Goal: Information Seeking & Learning: Check status

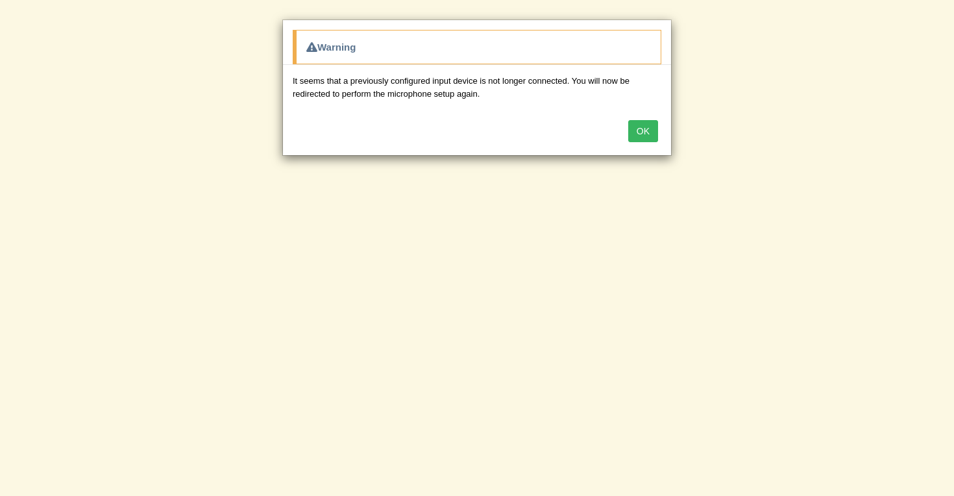
click at [647, 135] on button "OK" at bounding box center [643, 131] width 30 height 22
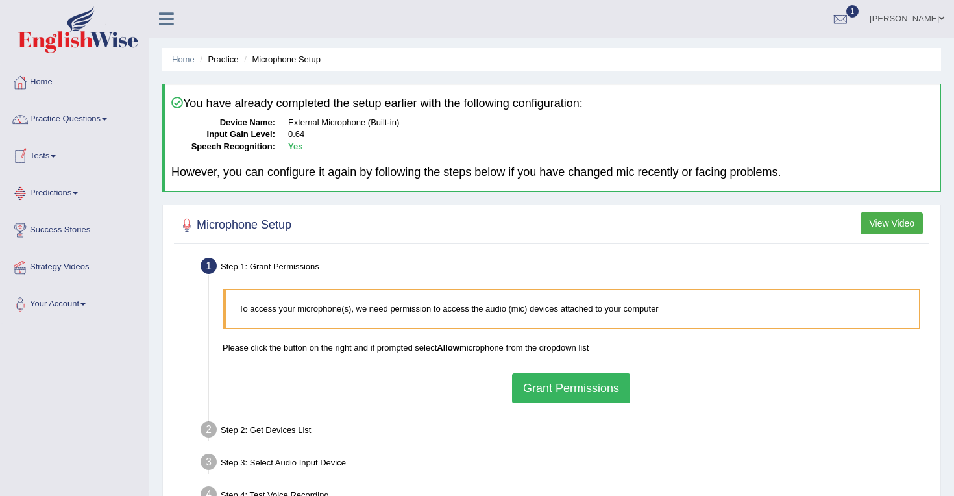
scroll to position [39, 0]
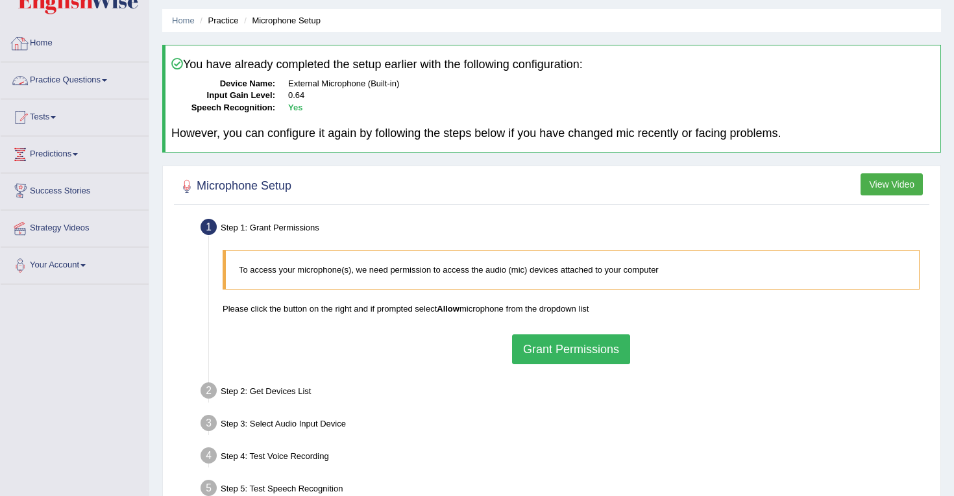
click at [95, 82] on link "Practice Questions" at bounding box center [75, 78] width 148 height 32
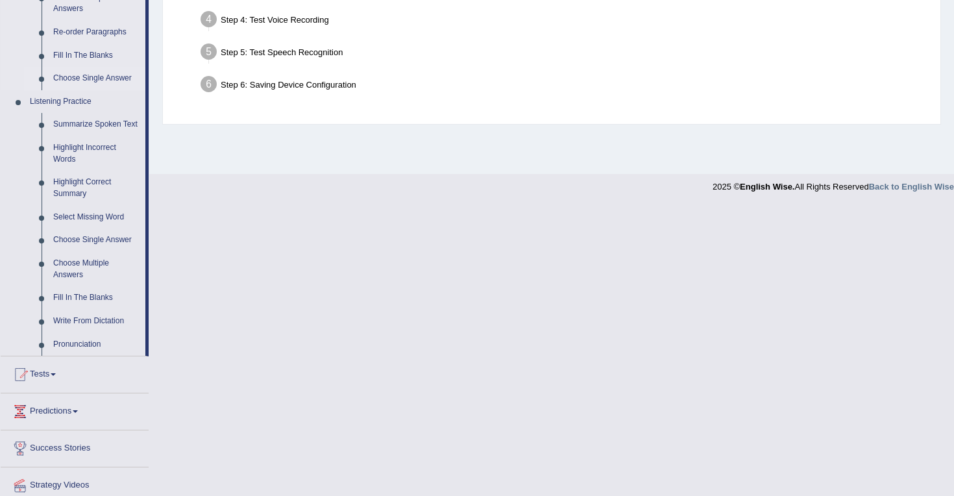
scroll to position [533, 0]
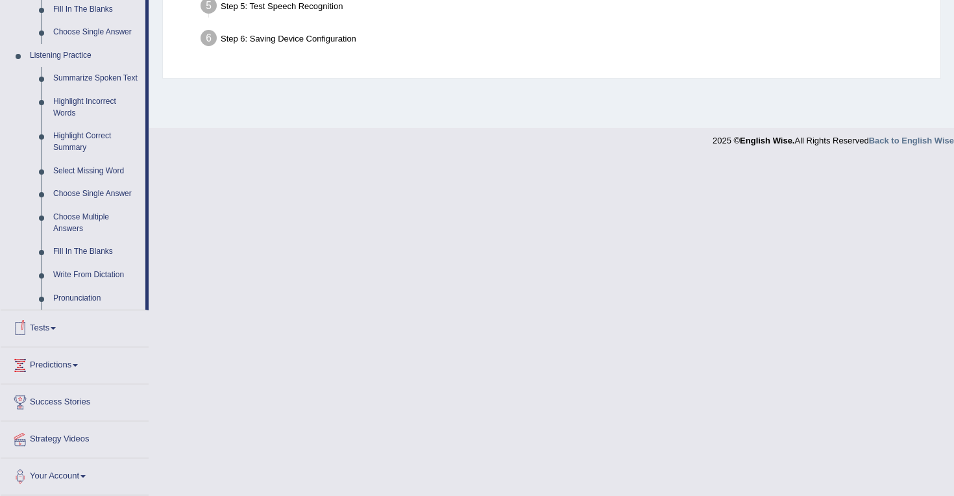
click at [55, 327] on link "Tests" at bounding box center [75, 326] width 148 height 32
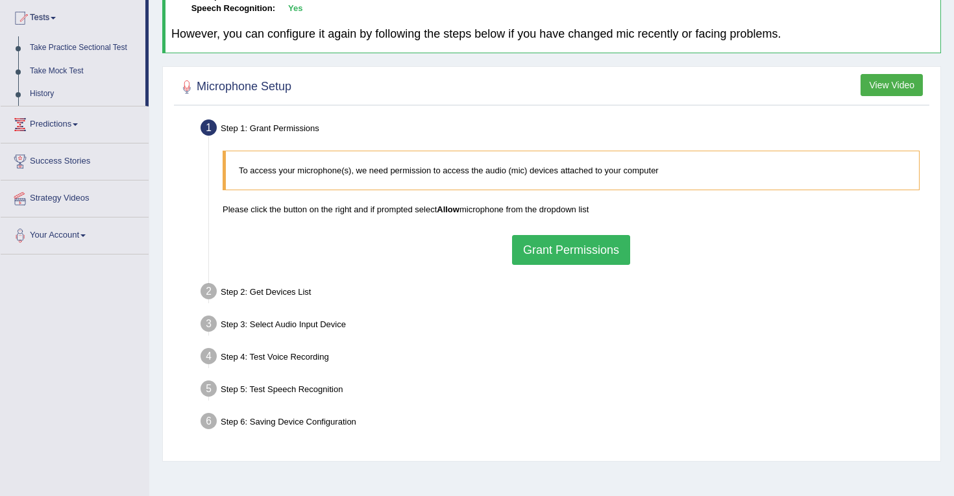
scroll to position [137, 0]
click at [64, 49] on link "Take Practice Sectional Test" at bounding box center [84, 49] width 121 height 23
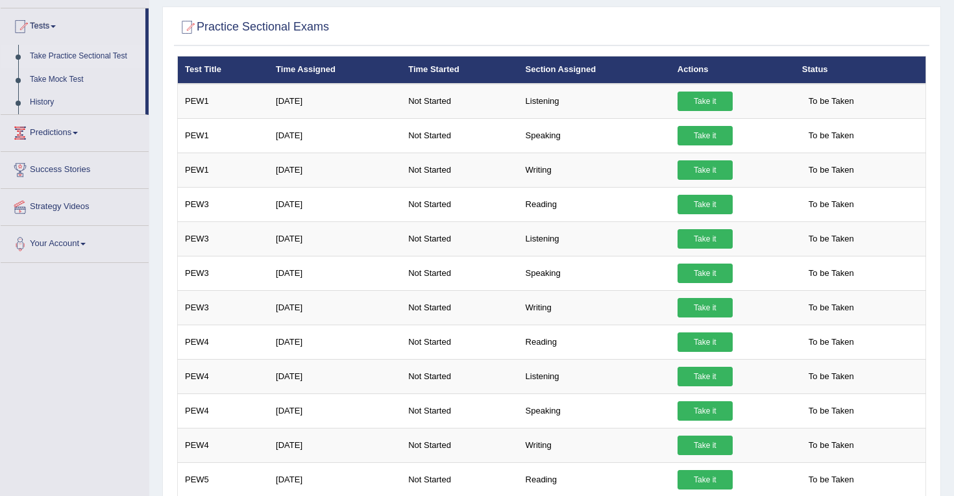
scroll to position [147, 0]
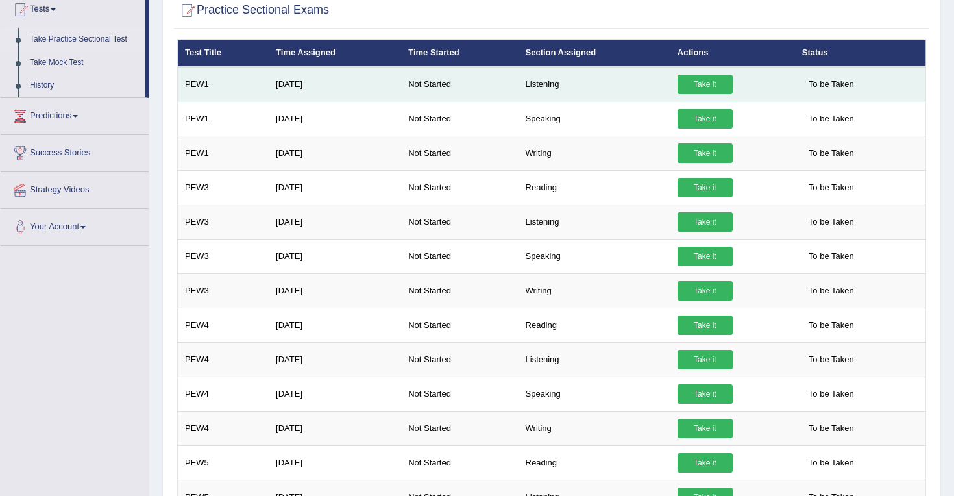
click at [703, 85] on link "Take it" at bounding box center [705, 84] width 55 height 19
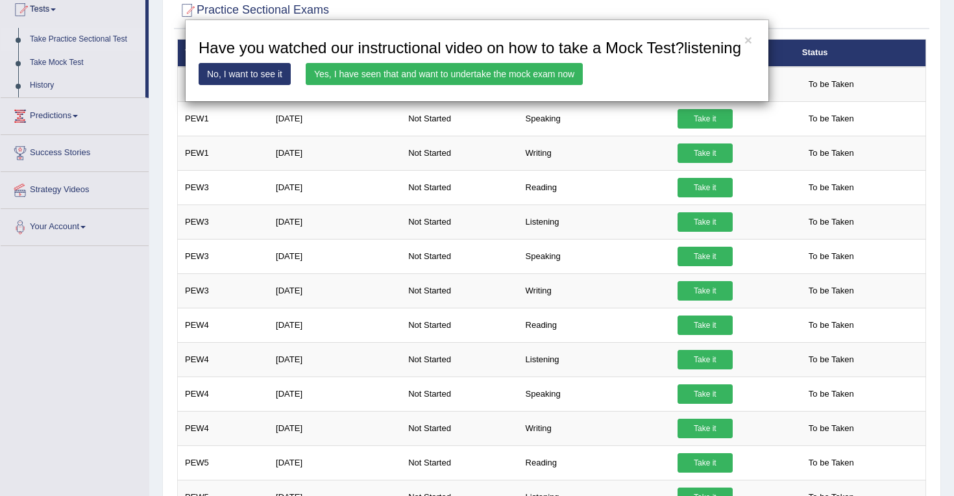
click at [448, 85] on link "Yes, I have seen that and want to undertake the mock exam now" at bounding box center [444, 74] width 277 height 22
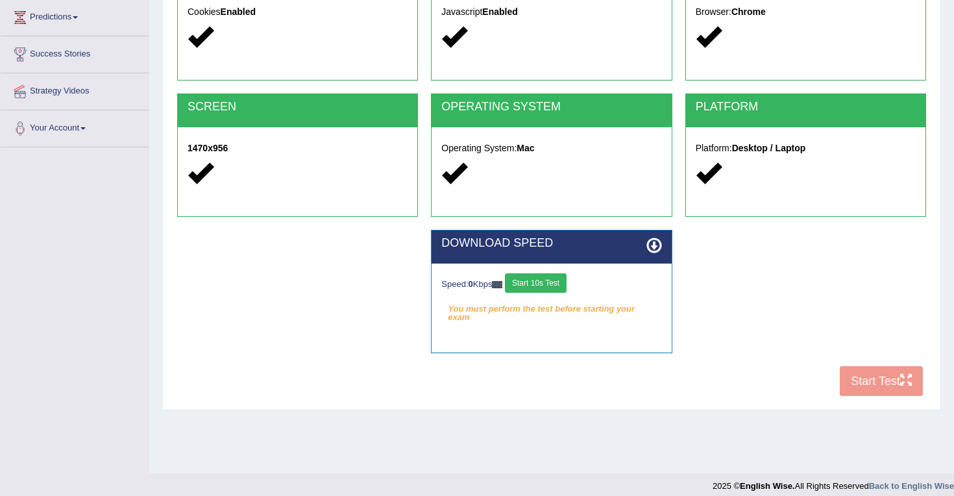
scroll to position [186, 0]
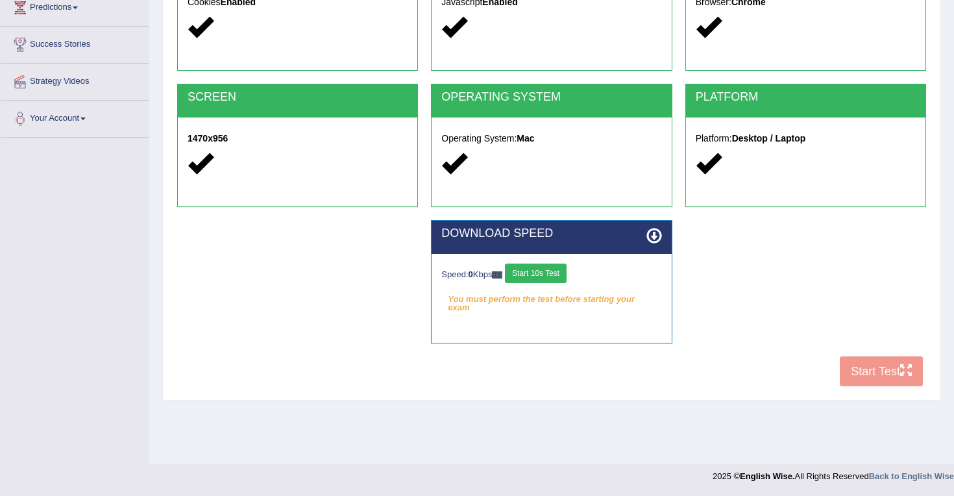
click at [550, 276] on button "Start 10s Test" at bounding box center [536, 273] width 62 height 19
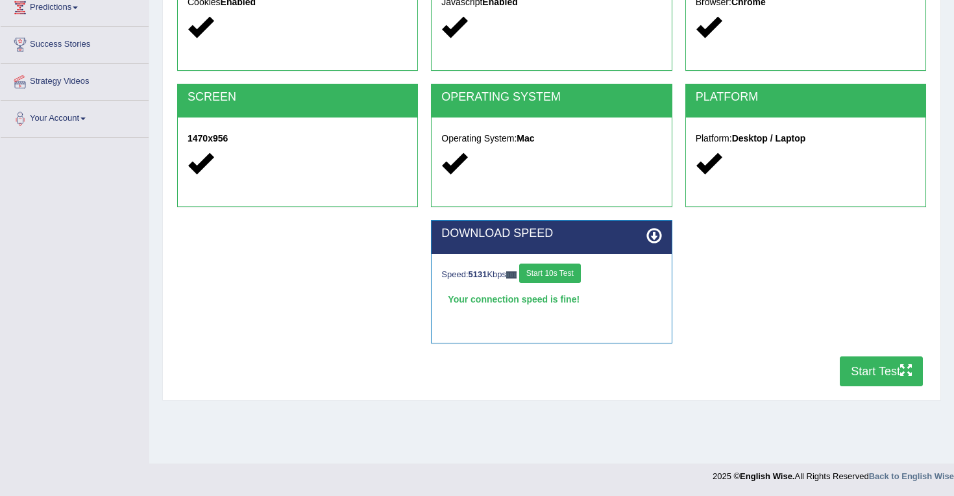
click at [867, 373] on button "Start Test" at bounding box center [881, 371] width 83 height 30
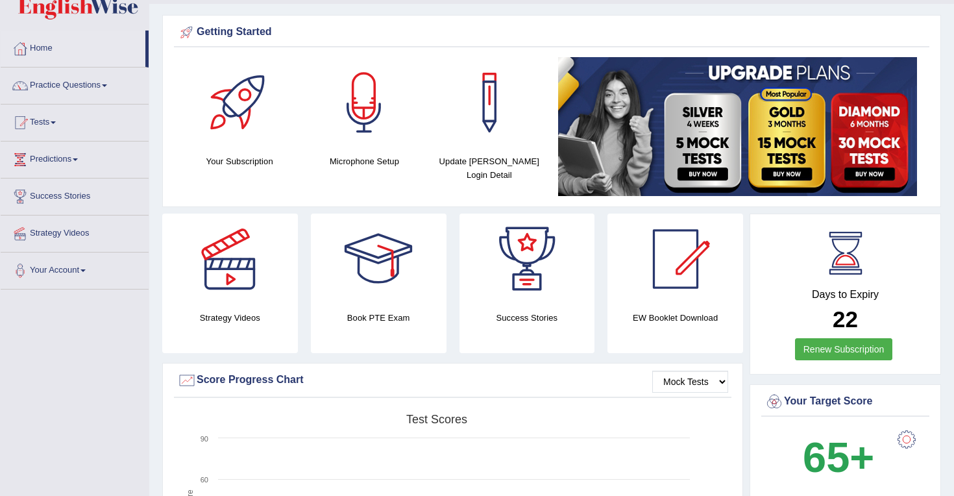
scroll to position [32, 0]
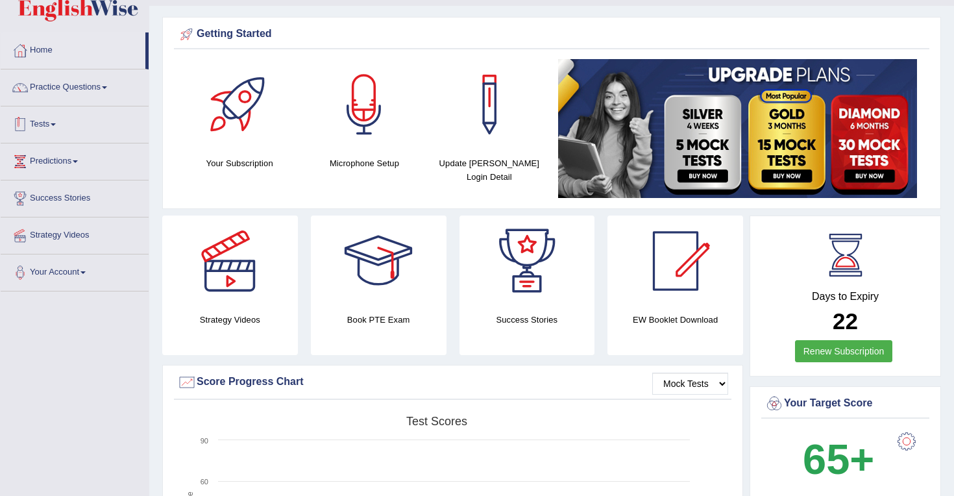
click at [58, 121] on link "Tests" at bounding box center [75, 122] width 148 height 32
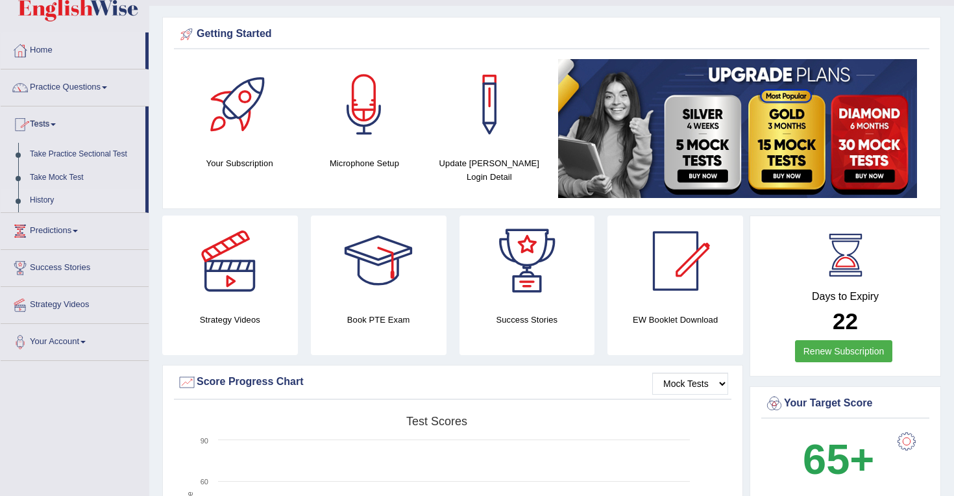
click at [44, 199] on link "History" at bounding box center [84, 200] width 121 height 23
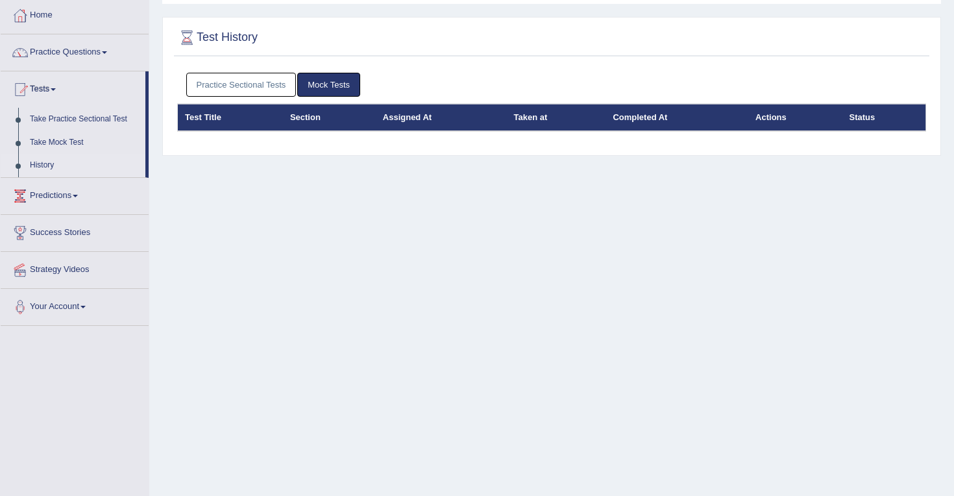
scroll to position [68, 0]
click at [320, 88] on link "Mock Tests" at bounding box center [328, 84] width 63 height 24
click at [262, 82] on link "Practice Sectional Tests" at bounding box center [241, 84] width 110 height 24
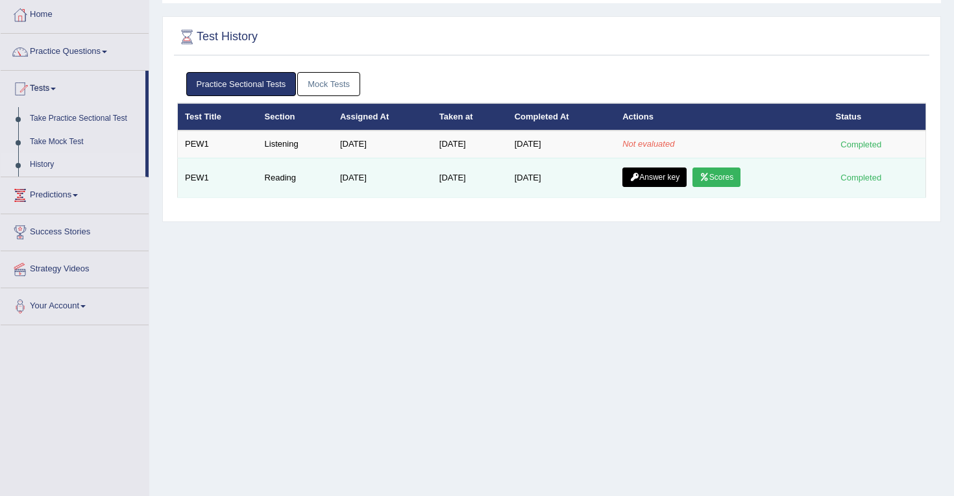
click at [717, 179] on link "Scores" at bounding box center [717, 176] width 48 height 19
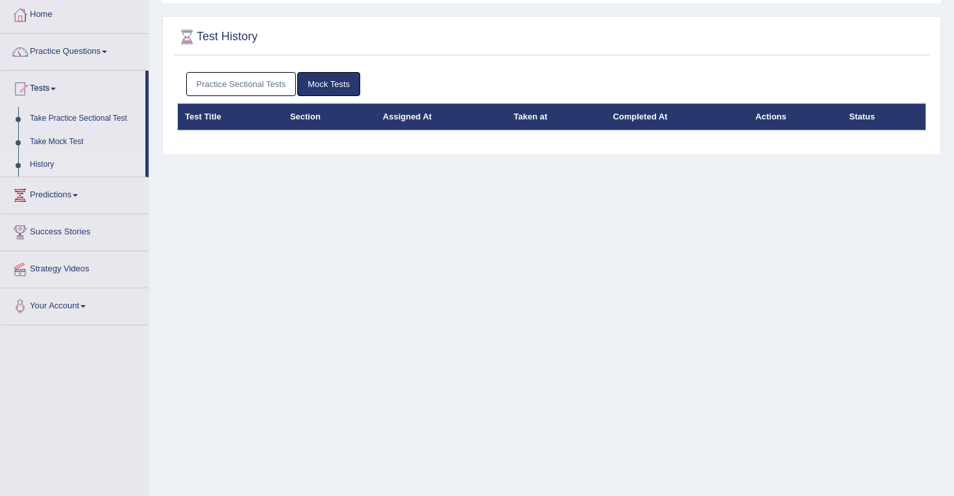
click at [256, 88] on link "Practice Sectional Tests" at bounding box center [241, 84] width 110 height 24
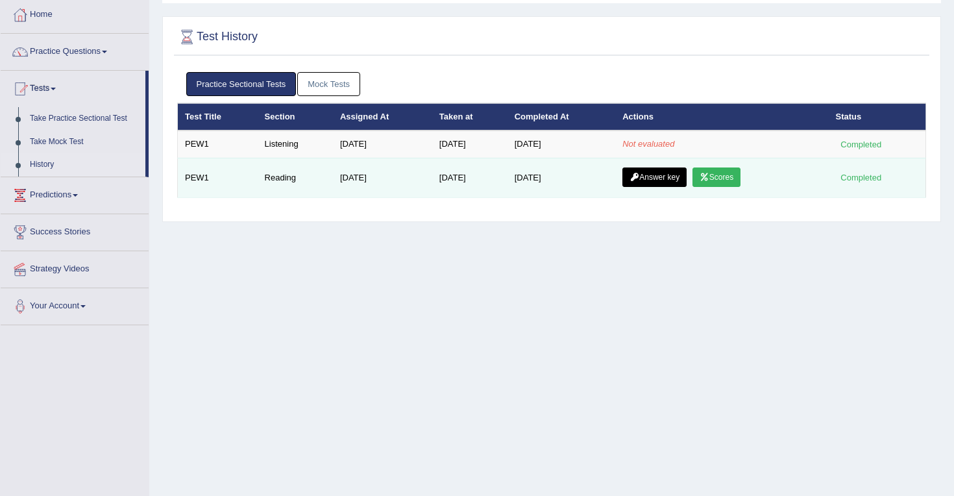
click at [664, 180] on link "Answer key" at bounding box center [655, 176] width 64 height 19
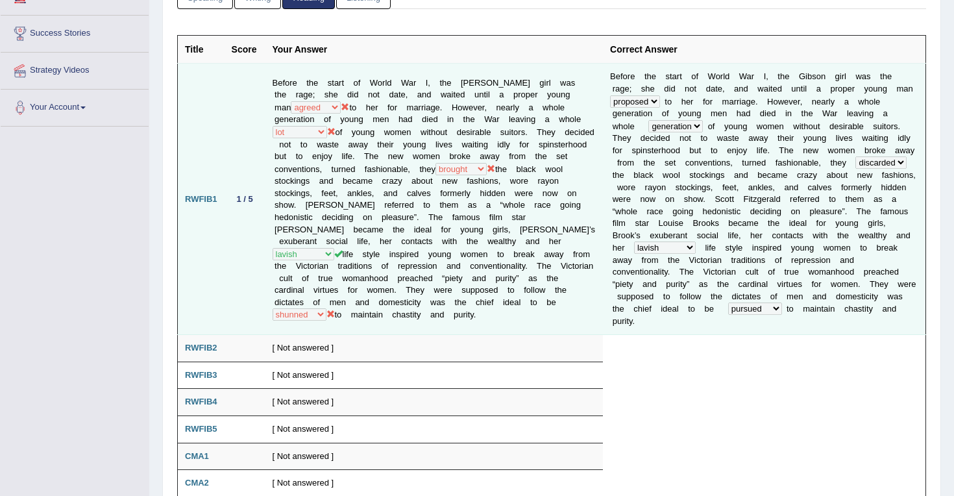
scroll to position [190, 0]
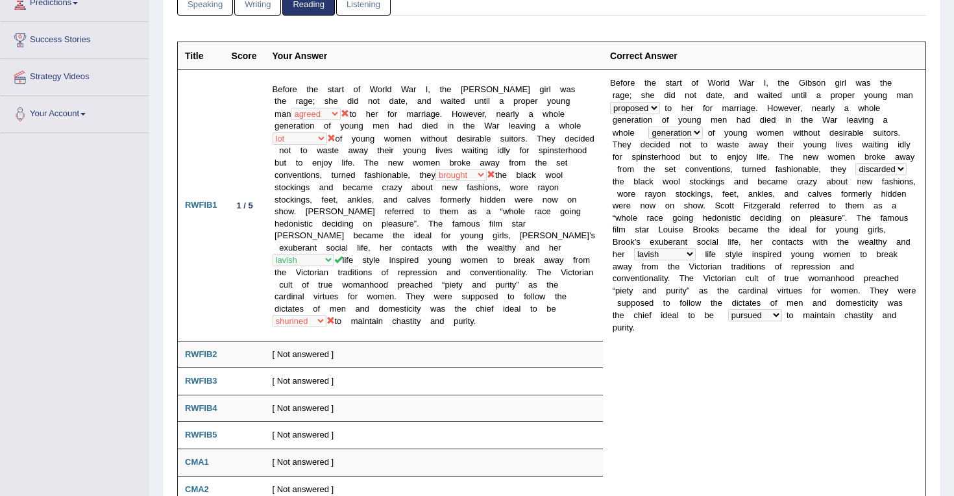
click at [355, 6] on link "Listening" at bounding box center [363, 3] width 55 height 27
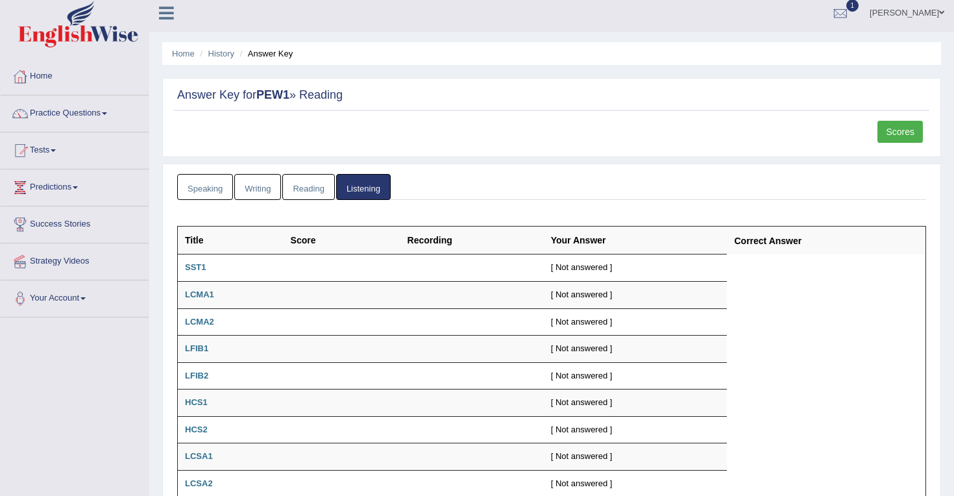
scroll to position [0, 0]
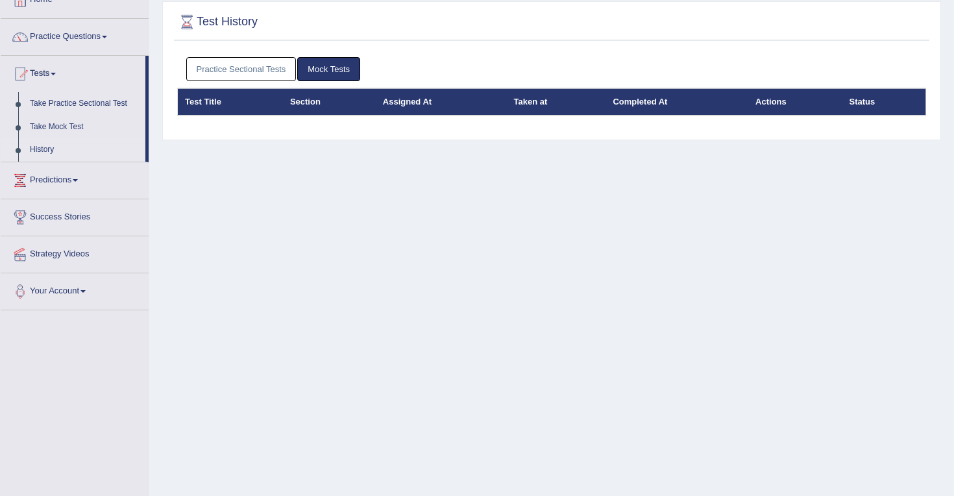
scroll to position [87, 0]
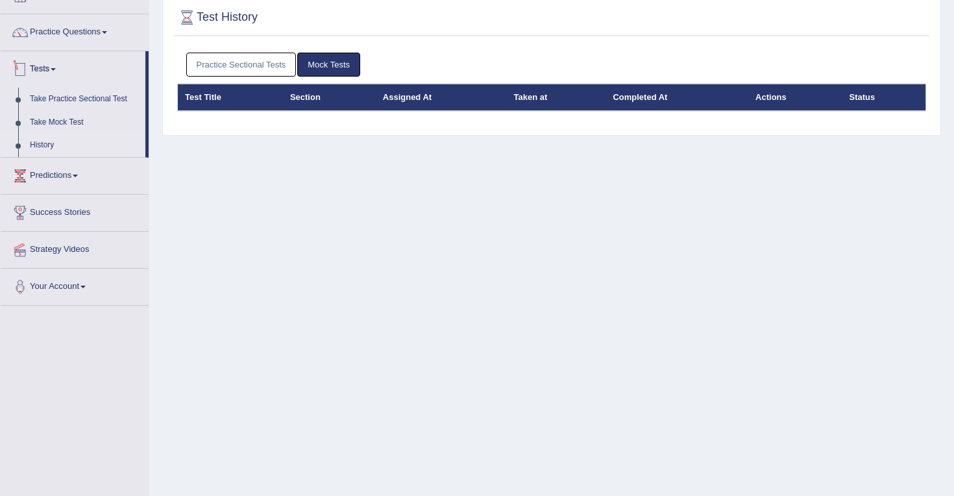
click at [214, 65] on link "Practice Sectional Tests" at bounding box center [241, 65] width 110 height 24
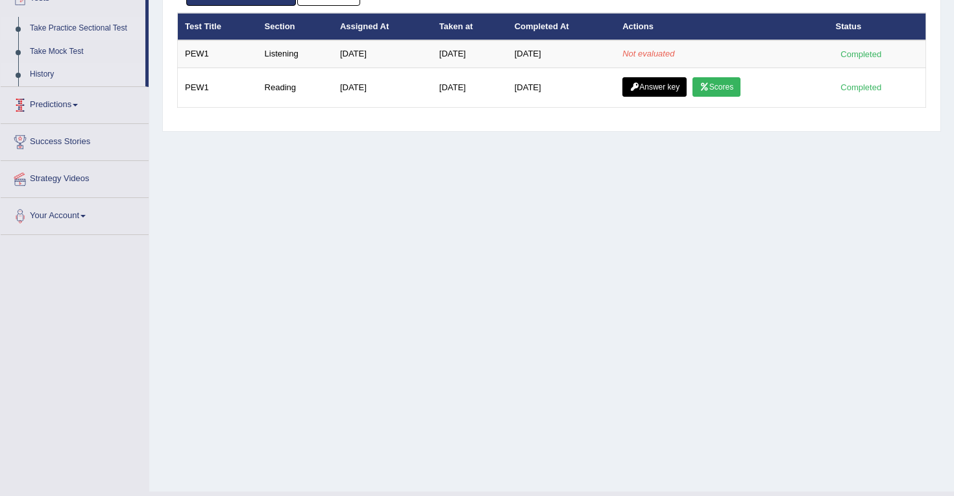
scroll to position [145, 0]
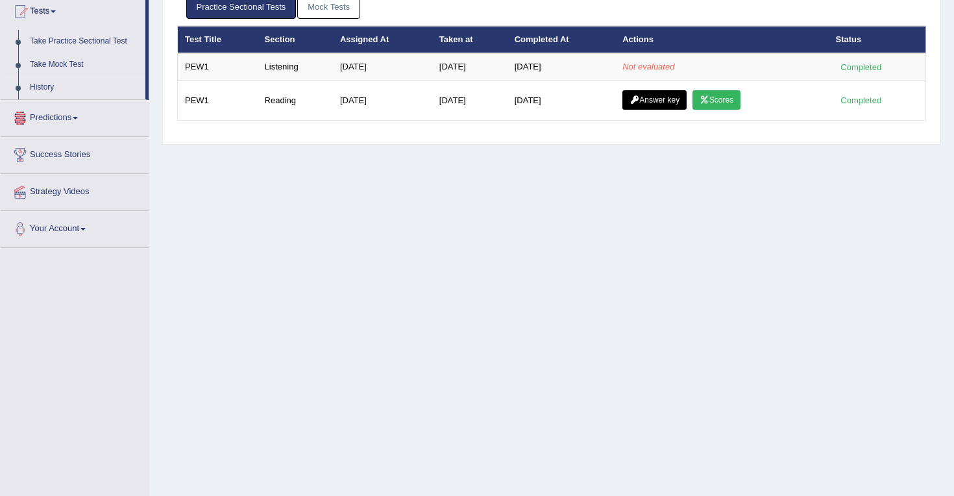
click at [97, 39] on link "Take Practice Sectional Test" at bounding box center [84, 41] width 121 height 23
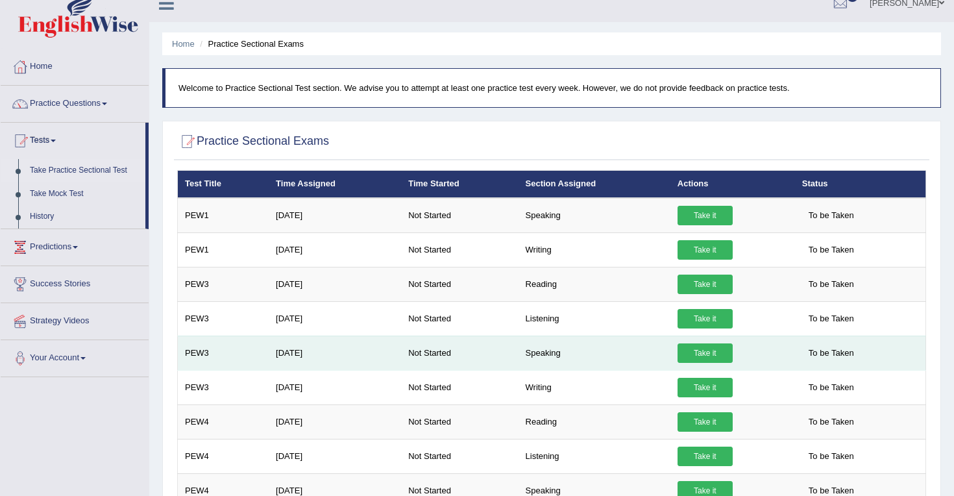
scroll to position [24, 0]
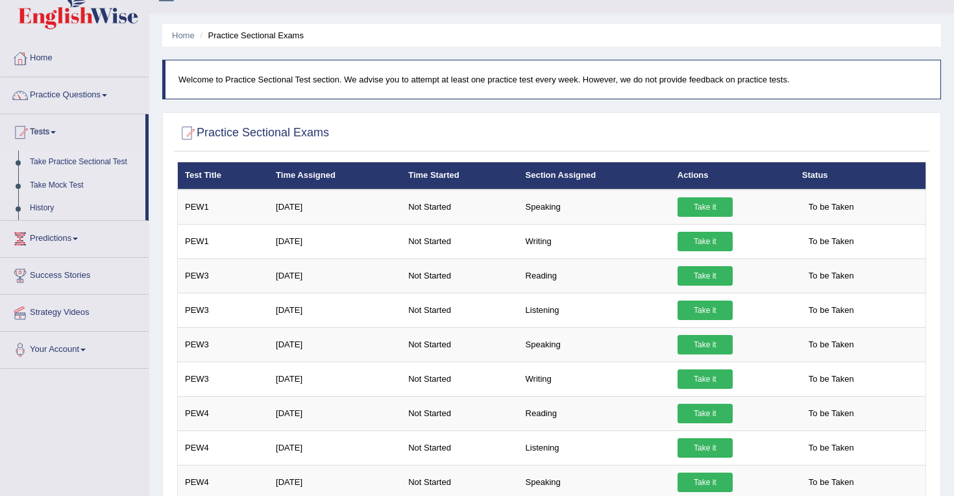
click at [57, 184] on link "Take Mock Test" at bounding box center [84, 185] width 121 height 23
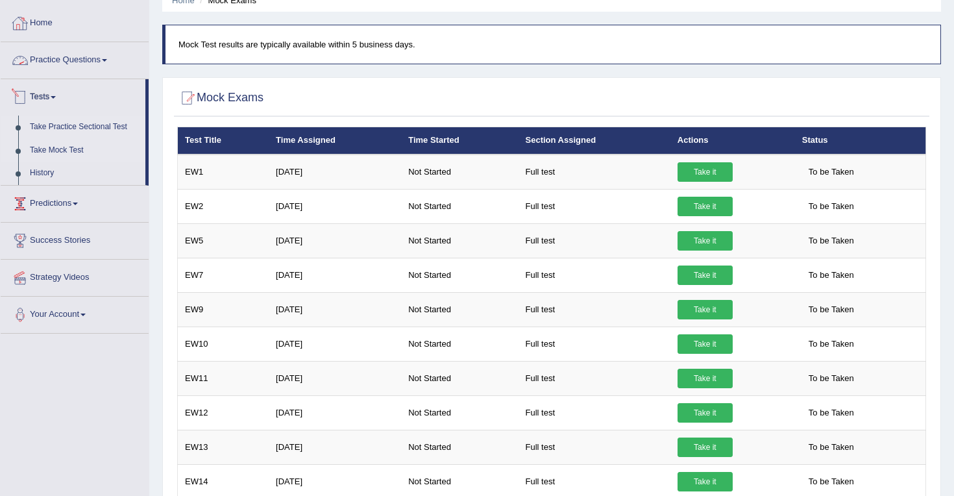
scroll to position [98, 0]
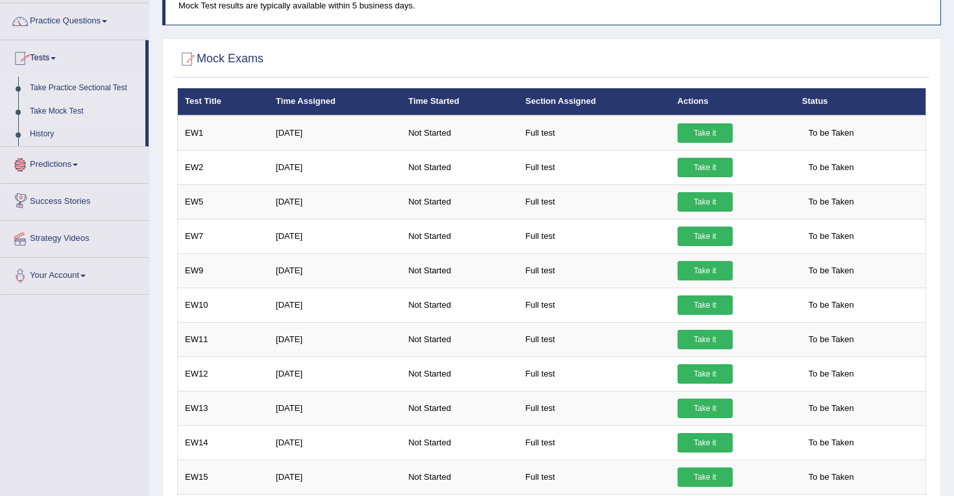
click at [72, 84] on link "Take Practice Sectional Test" at bounding box center [84, 88] width 121 height 23
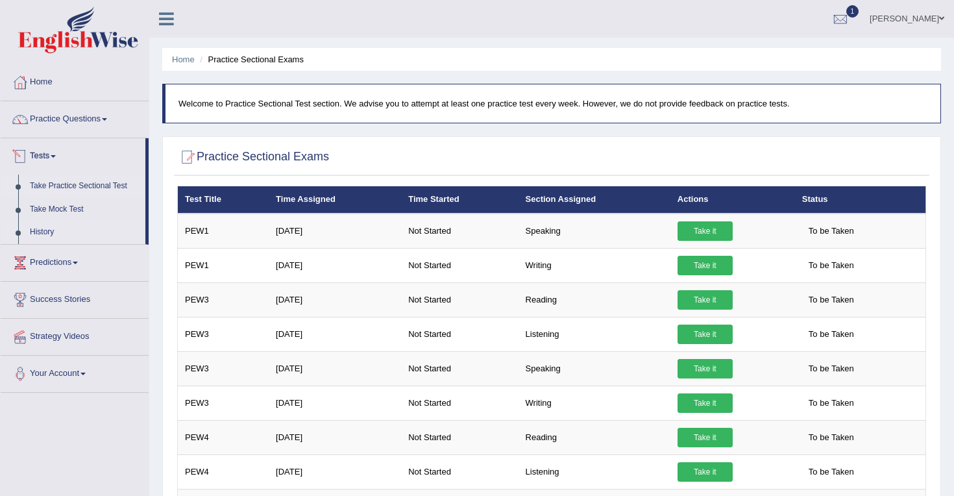
click at [47, 232] on link "History" at bounding box center [84, 232] width 121 height 23
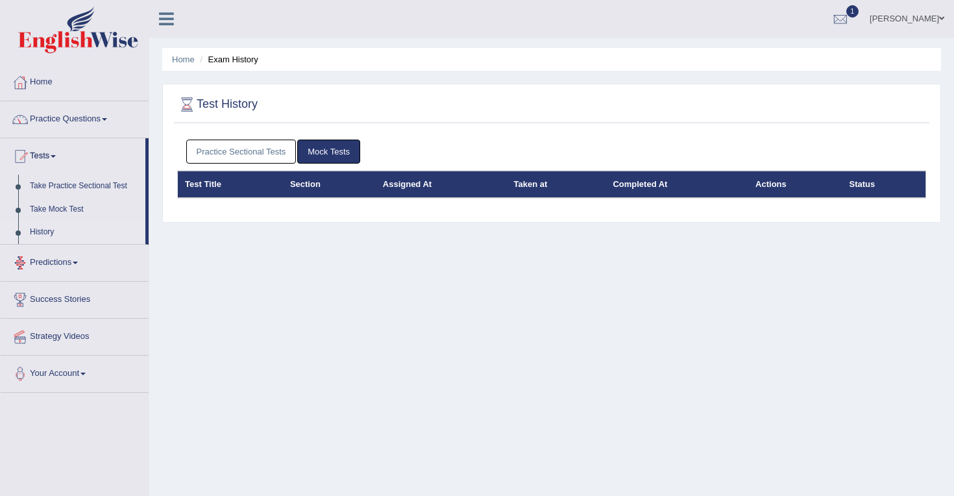
click at [242, 151] on link "Practice Sectional Tests" at bounding box center [241, 152] width 110 height 24
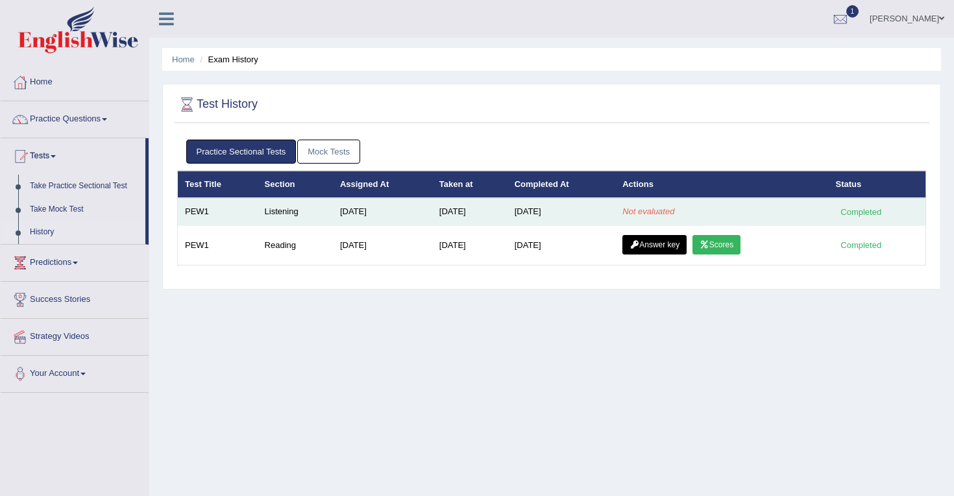
click at [566, 216] on td "[DATE]" at bounding box center [562, 211] width 108 height 27
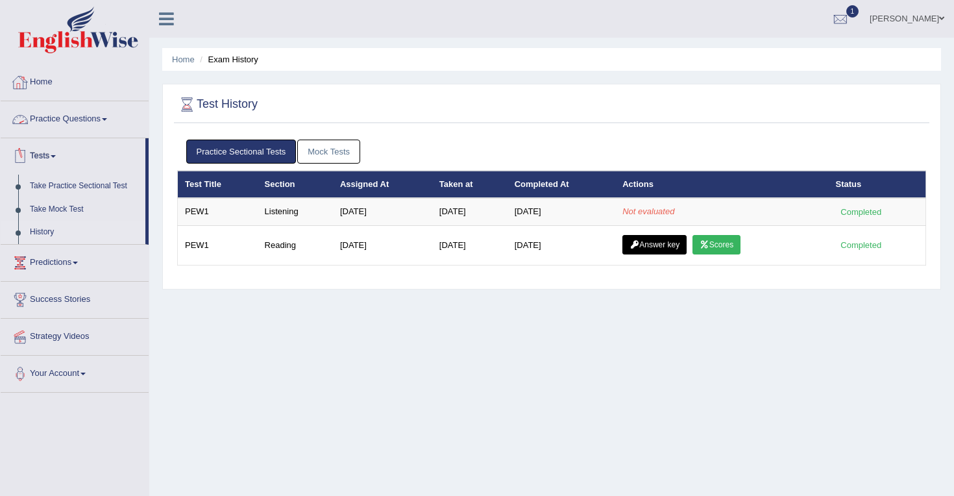
click at [101, 117] on link "Practice Questions" at bounding box center [75, 117] width 148 height 32
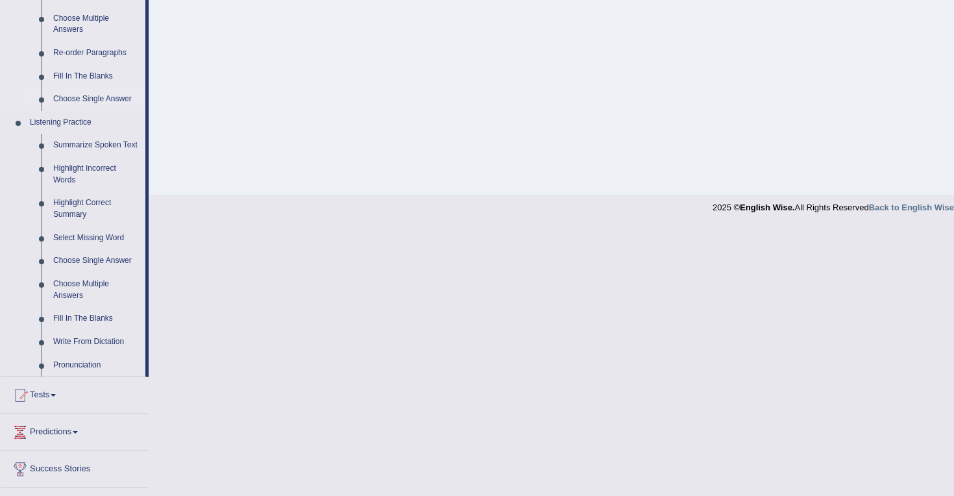
scroll to position [467, 0]
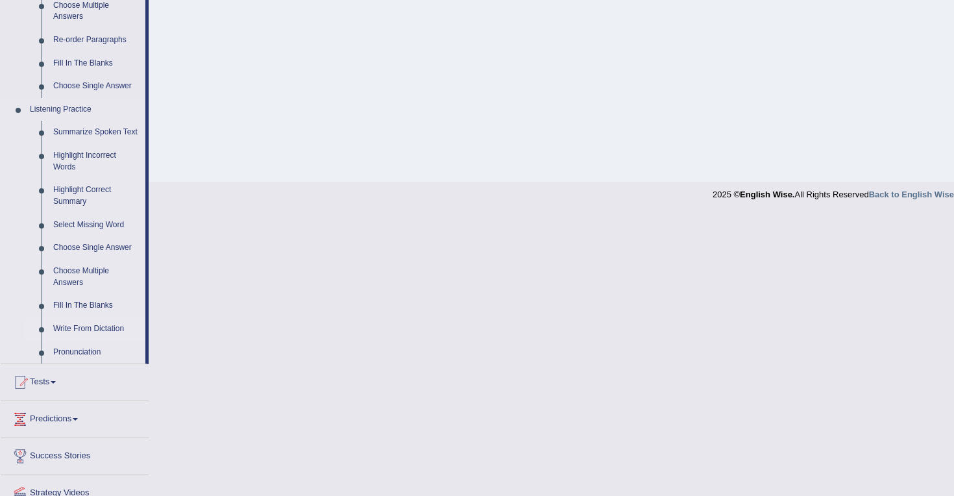
click at [76, 341] on link "Write From Dictation" at bounding box center [96, 328] width 98 height 23
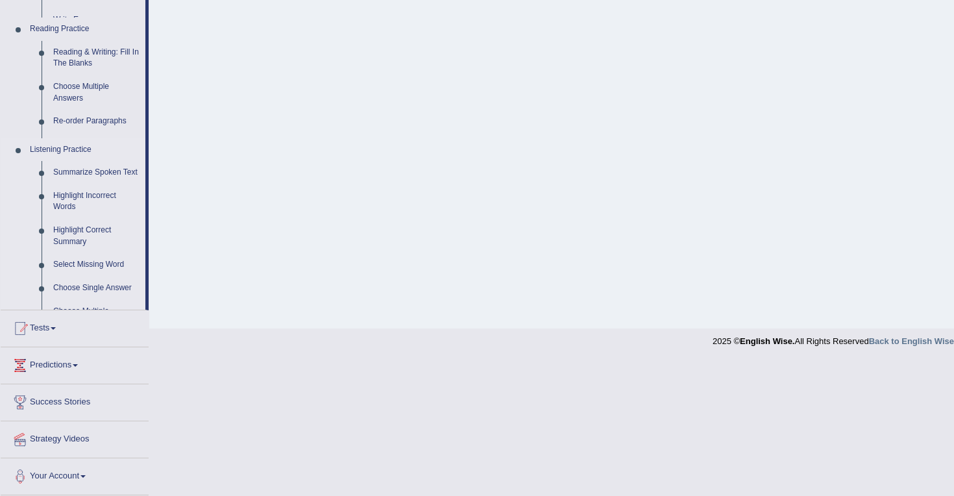
scroll to position [186, 0]
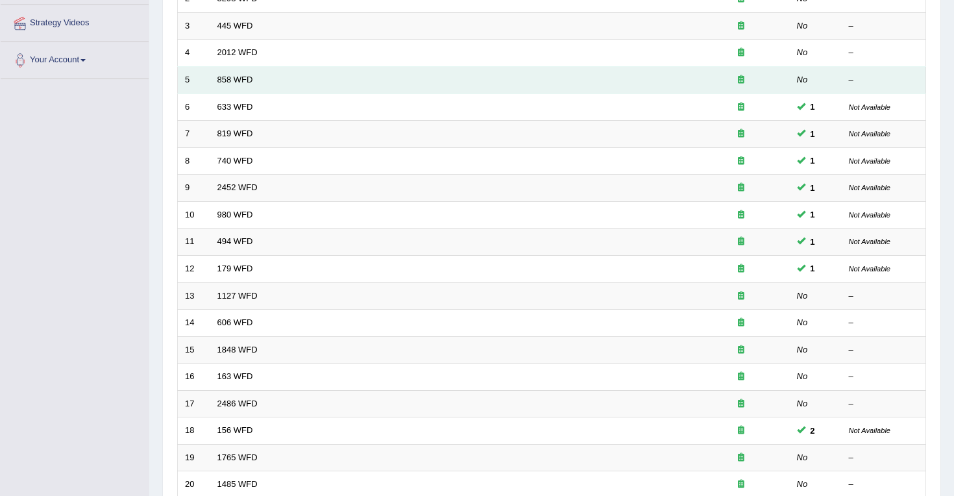
scroll to position [245, 0]
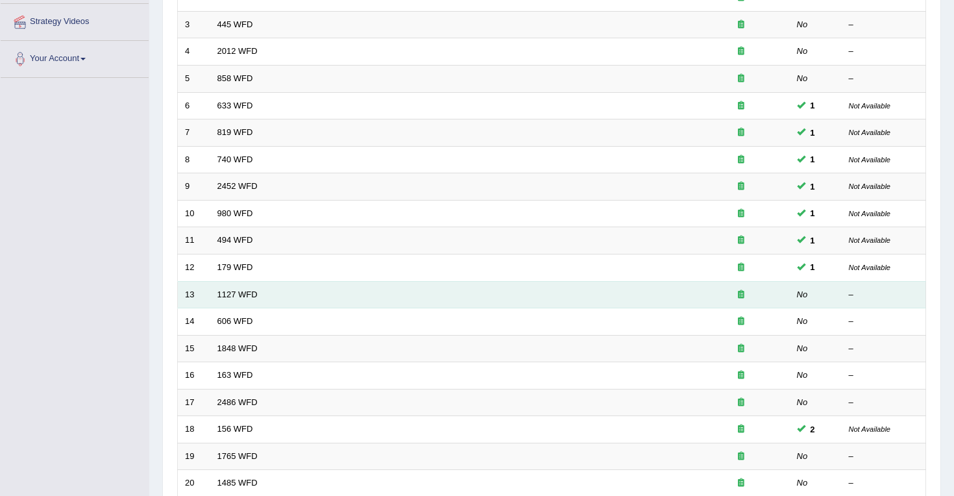
click at [236, 300] on td "1127 WFD" at bounding box center [451, 294] width 482 height 27
click at [240, 293] on link "1127 WFD" at bounding box center [237, 295] width 40 height 10
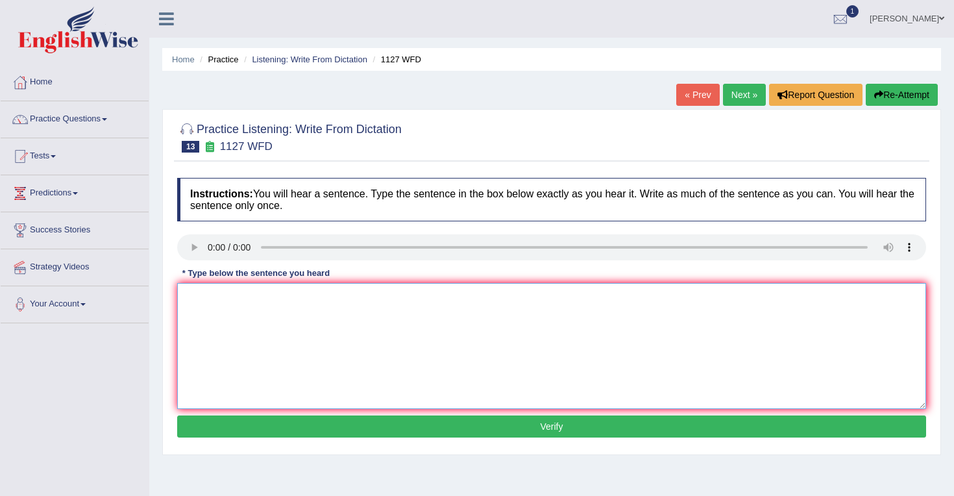
click at [217, 303] on textarea at bounding box center [551, 346] width 749 height 126
click at [190, 299] on textarea "a university degree is required for many proffesions" at bounding box center [551, 346] width 749 height 126
click at [324, 299] on textarea "A university degree is required for many proffesions" at bounding box center [551, 346] width 749 height 126
click at [409, 298] on textarea "A university degree is required for so many proffesions" at bounding box center [551, 346] width 749 height 126
type textarea "A university degree is required for so many proffesions."
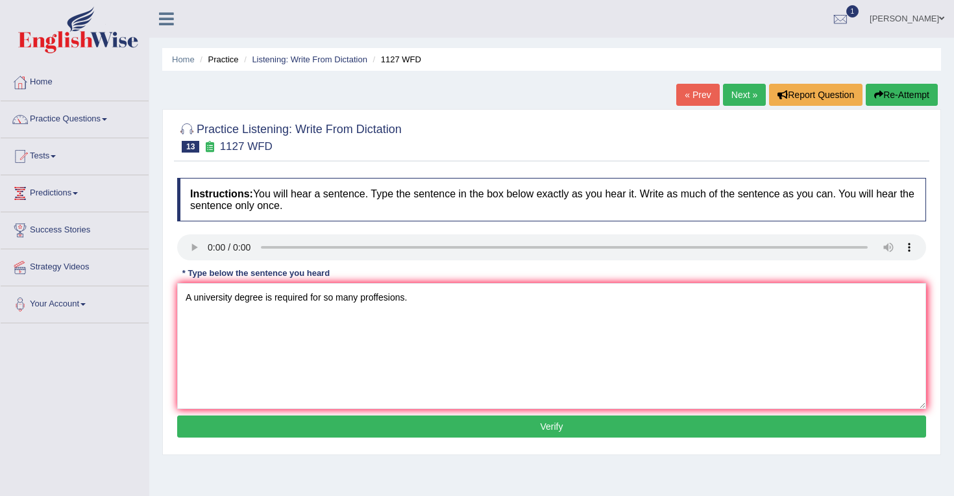
click at [522, 432] on button "Verify" at bounding box center [551, 426] width 749 height 22
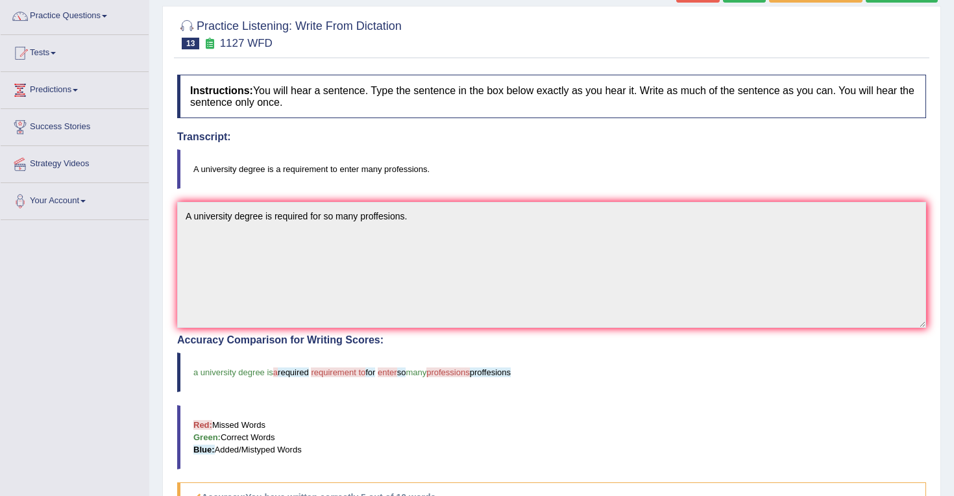
scroll to position [91, 0]
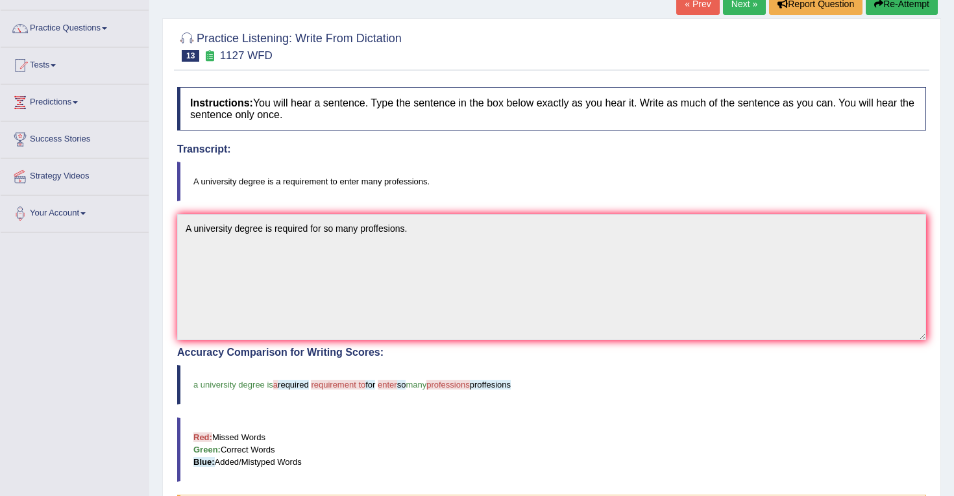
click at [735, 10] on link "Next »" at bounding box center [744, 4] width 43 height 22
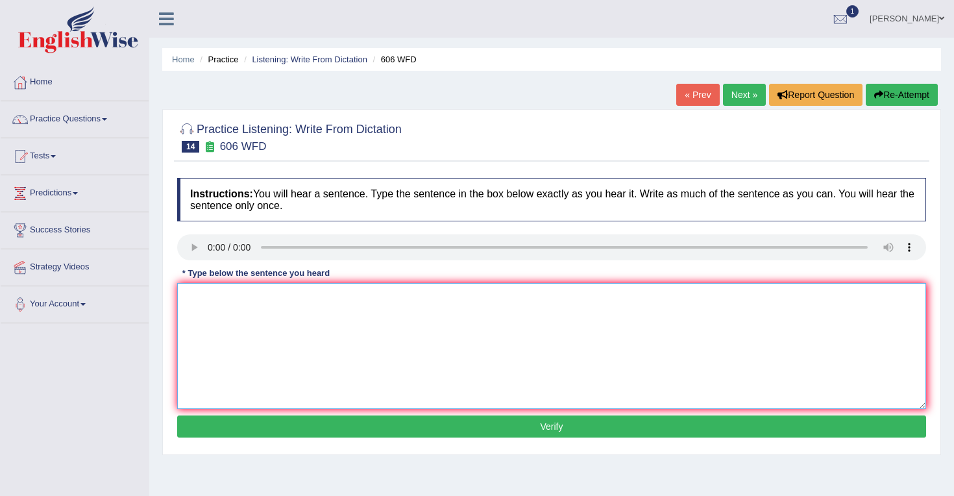
click at [272, 313] on textarea at bounding box center [551, 346] width 749 height 126
click at [227, 305] on textarea at bounding box center [551, 346] width 749 height 126
click at [203, 303] on textarea at bounding box center [551, 346] width 749 height 126
type textarea "t"
click at [209, 303] on textarea at bounding box center [551, 346] width 749 height 126
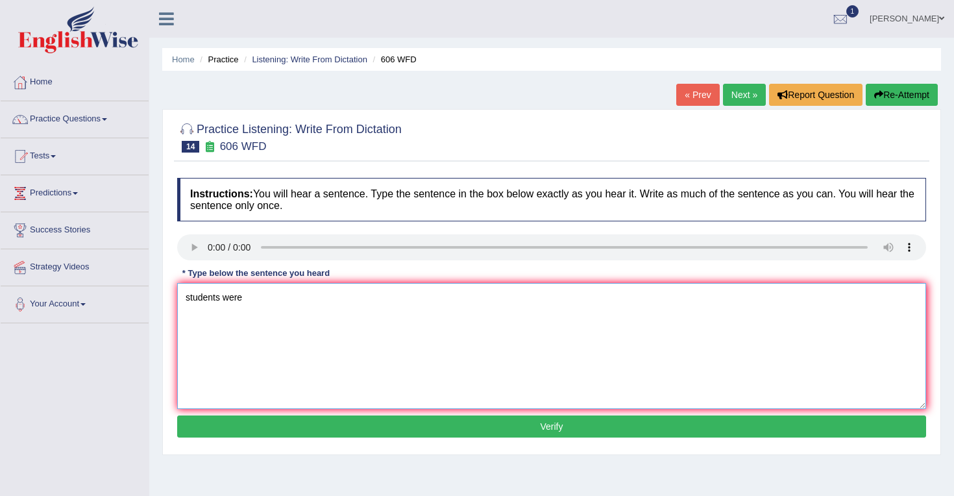
click at [258, 301] on textarea "students were" at bounding box center [551, 346] width 749 height 126
click at [249, 299] on textarea "students were" at bounding box center [551, 346] width 749 height 126
click at [264, 298] on textarea "students for study" at bounding box center [551, 346] width 749 height 126
click at [183, 301] on textarea "students for study and latin language for ancent greek" at bounding box center [551, 346] width 749 height 126
click at [190, 300] on textarea "students for study and latin language for ancent greek" at bounding box center [551, 346] width 749 height 126
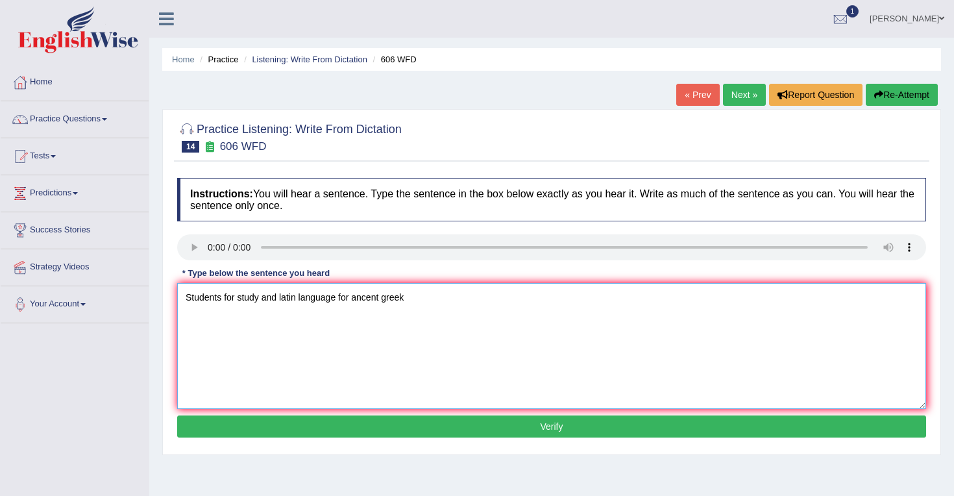
click at [407, 299] on textarea "Students for study and latin language for ancent greek" at bounding box center [551, 346] width 749 height 126
type textarea "Students for study and latin language for ancent greek."
click at [464, 432] on button "Verify" at bounding box center [551, 426] width 749 height 22
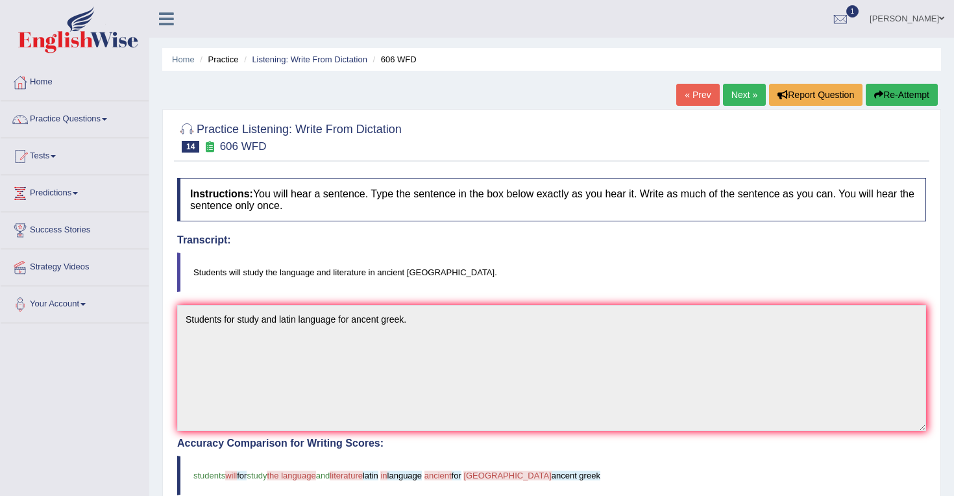
click at [729, 98] on link "Next »" at bounding box center [744, 95] width 43 height 22
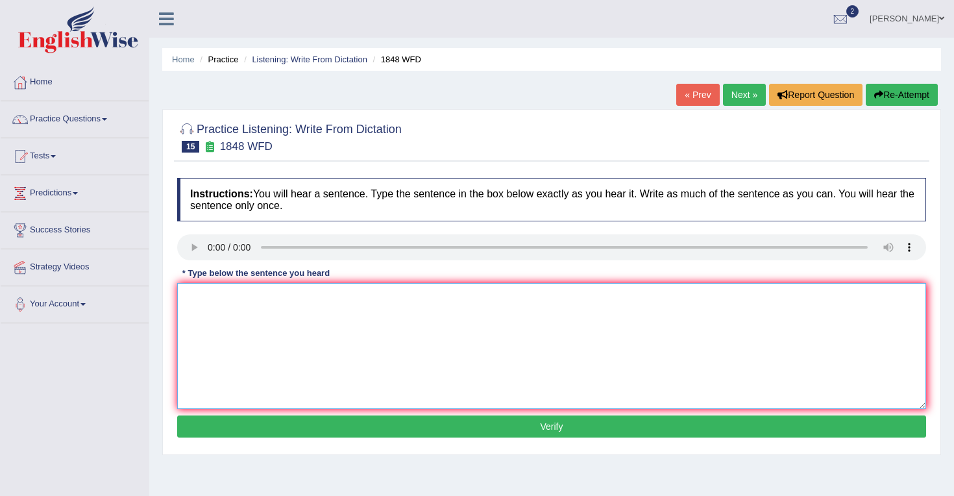
click at [235, 303] on textarea at bounding box center [551, 346] width 749 height 126
type textarea "S"
type textarea "s"
click at [261, 303] on textarea "Students must" at bounding box center [551, 346] width 749 height 126
type textarea "Students must present a valid identification to enroll this course."
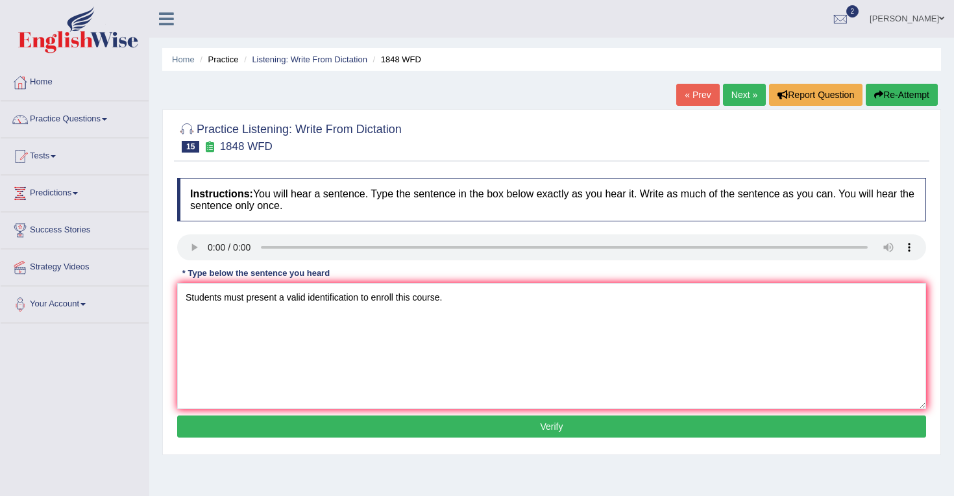
click at [417, 425] on button "Verify" at bounding box center [551, 426] width 749 height 22
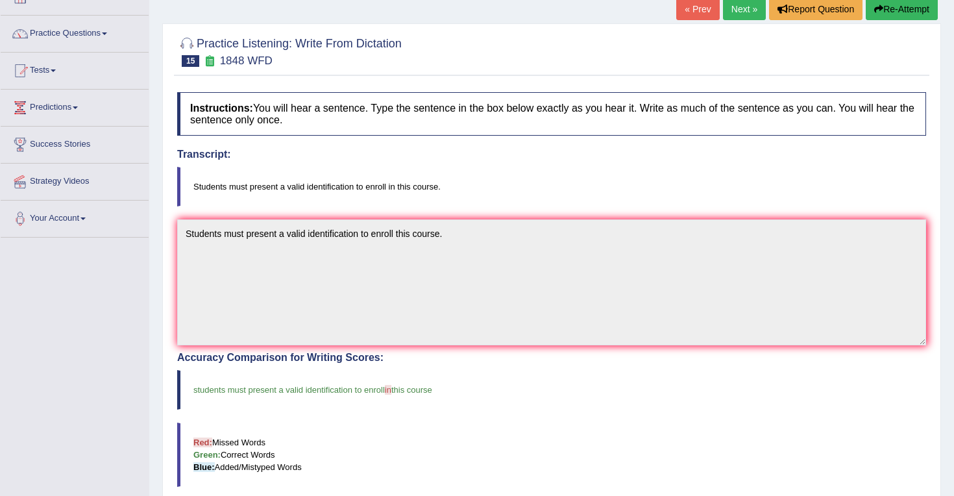
scroll to position [55, 0]
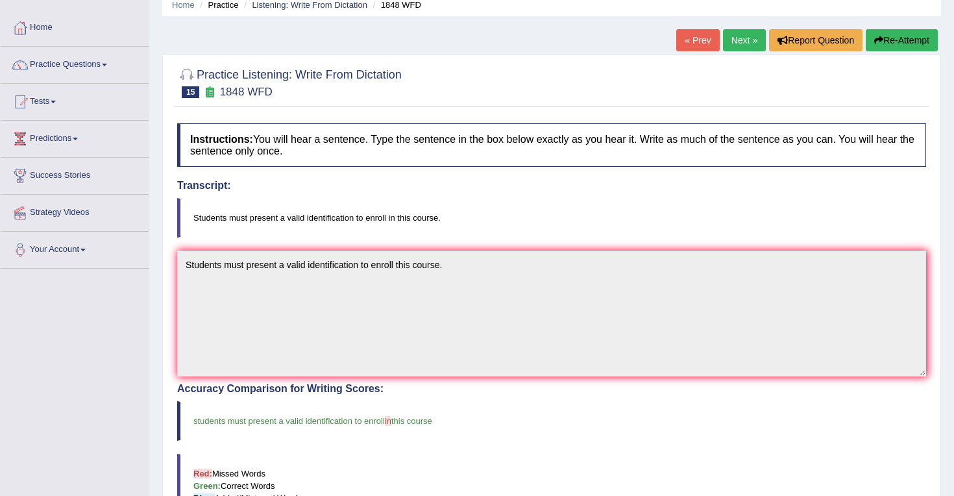
click at [740, 39] on link "Next »" at bounding box center [744, 40] width 43 height 22
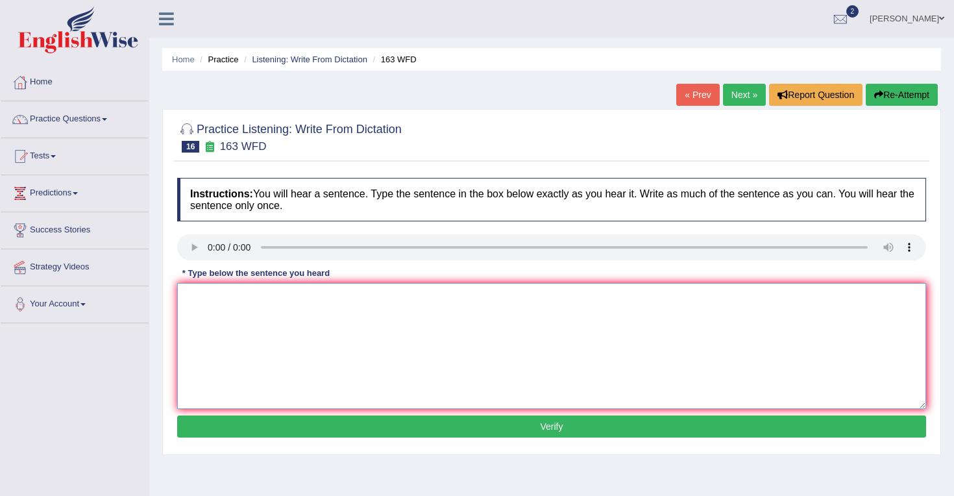
click at [228, 304] on textarea at bounding box center [551, 346] width 749 height 126
click at [350, 297] on textarea "a number of assigement will submitted" at bounding box center [551, 346] width 749 height 126
click at [284, 299] on textarea "a number of assigement will submitted to the confrence" at bounding box center [551, 346] width 749 height 126
click at [192, 297] on textarea "a number of assigements will submitted to the confrence" at bounding box center [551, 346] width 749 height 126
click at [308, 298] on textarea "A number of assigements will submitted to the confrence" at bounding box center [551, 346] width 749 height 126
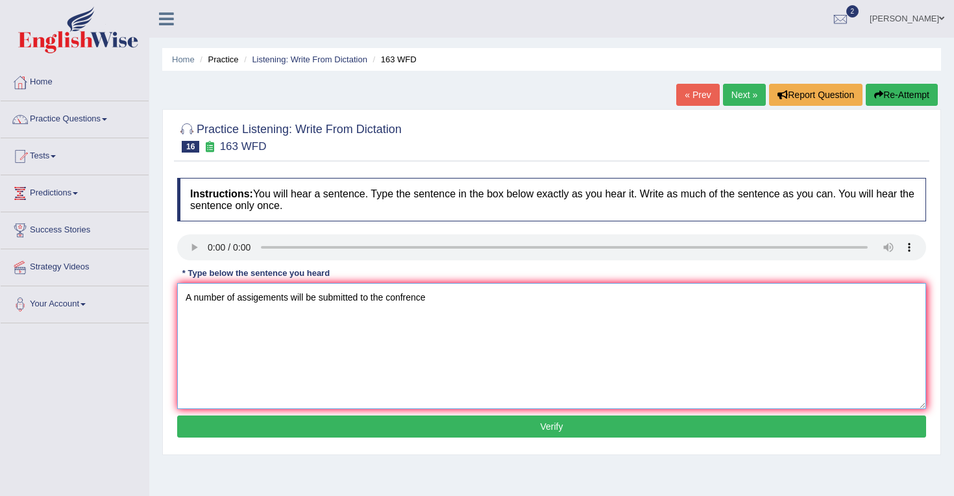
click at [432, 299] on textarea "A number of assigements will be submitted to the confrence" at bounding box center [551, 346] width 749 height 126
type textarea "A number of assigements will be submitted to the confrence."
click at [230, 301] on textarea at bounding box center [551, 346] width 749 height 126
click at [191, 300] on textarea "it quite clear ficial" at bounding box center [551, 346] width 749 height 126
click at [274, 299] on textarea "it is quite clear ficial" at bounding box center [551, 346] width 749 height 126
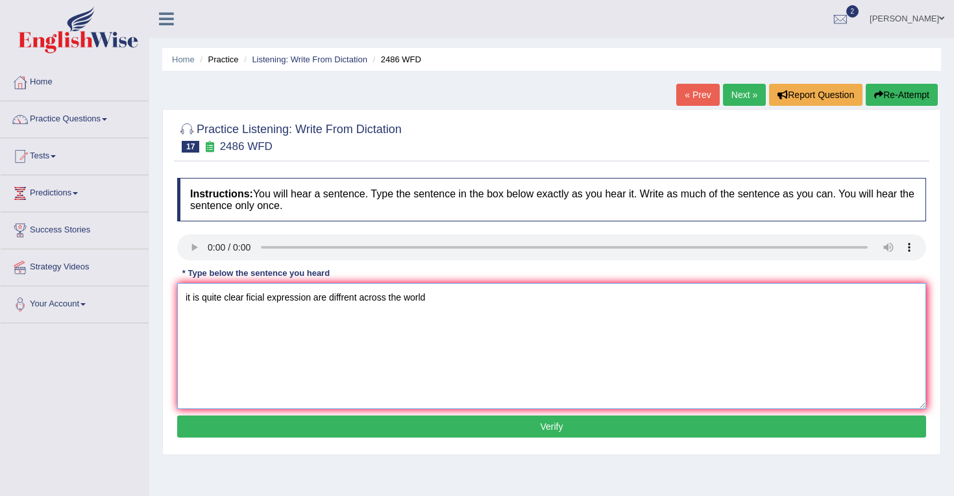
click at [187, 298] on textarea "it is quite clear ficial expression are diffrent across the world" at bounding box center [551, 346] width 749 height 126
click at [225, 299] on textarea "It is quite clear ficial expression are diffrent across the world" at bounding box center [551, 346] width 749 height 126
click at [249, 297] on textarea "It is quite clear ficial expression are diffrent across the world" at bounding box center [551, 346] width 749 height 126
click at [247, 301] on textarea "It is quite clear ficial expression are diffrent across the world" at bounding box center [551, 346] width 749 height 126
click at [299, 299] on textarea "It is quite clear that our ficial expression are diffrent across the world" at bounding box center [551, 346] width 749 height 126
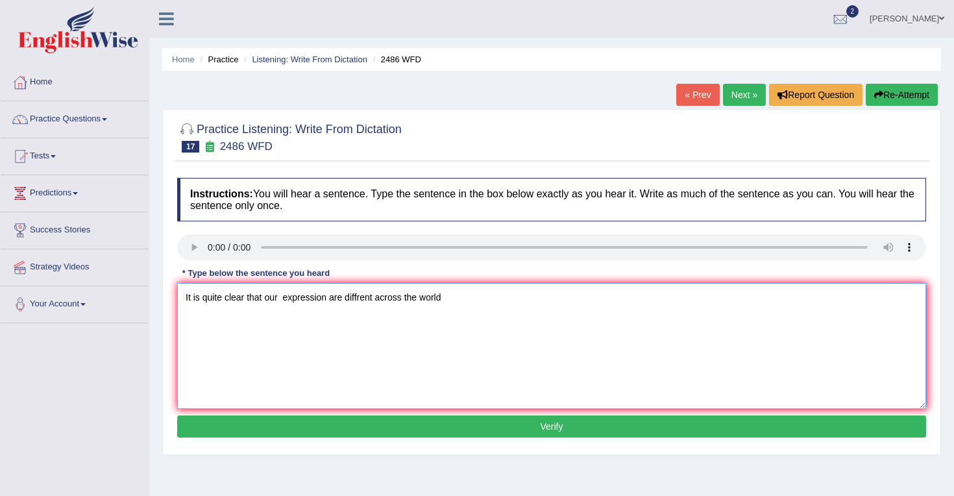
click at [246, 301] on textarea "It is quite clear that our expression are diffrent across the world" at bounding box center [551, 346] width 749 height 126
click at [292, 299] on textarea "It is quite cleared that our expression are diffrent across the world" at bounding box center [551, 346] width 749 height 126
click at [357, 303] on textarea "It is quite cleared that our ficial expression are diffrent across the world" at bounding box center [551, 346] width 749 height 126
click at [478, 300] on textarea "It is quite cleared that our ficial expressions are diffrent across the world" at bounding box center [551, 346] width 749 height 126
type textarea "It is quite cleared that our ficial expressions are diffrent across the world."
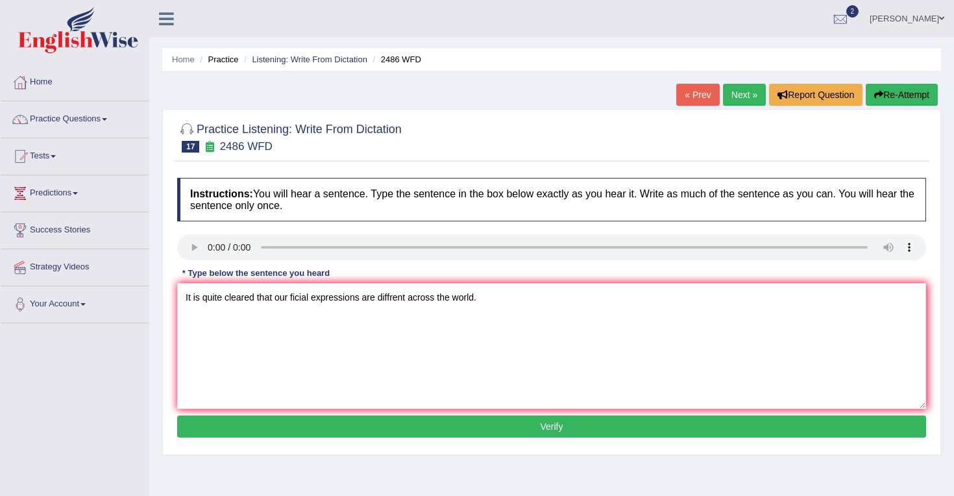
click at [534, 428] on button "Verify" at bounding box center [551, 426] width 749 height 22
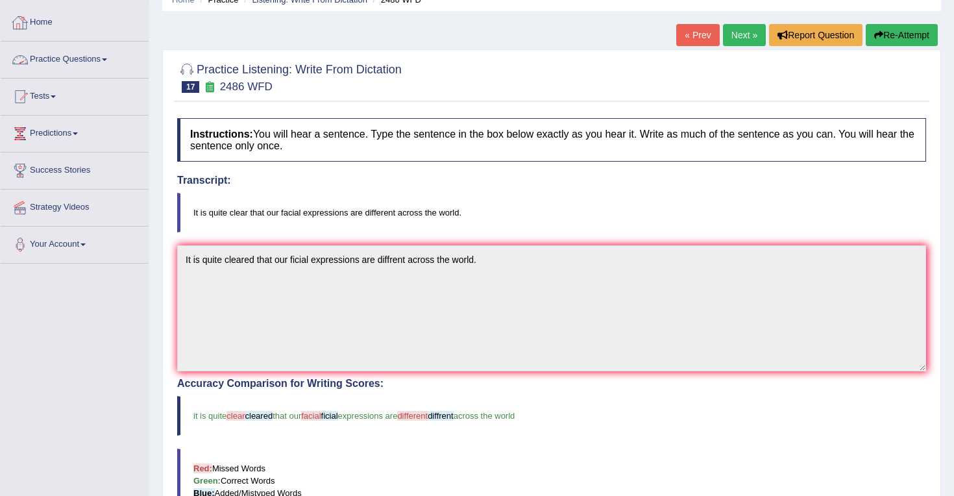
scroll to position [54, 0]
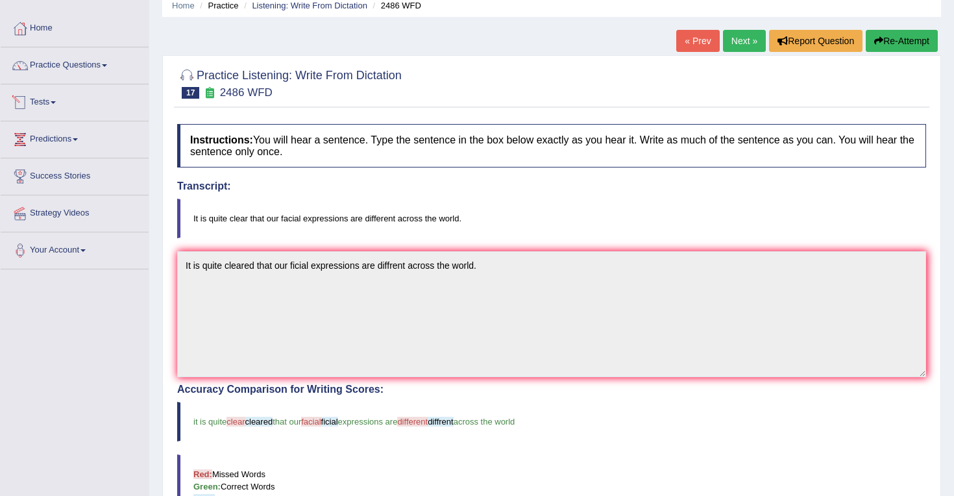
click at [54, 103] on link "Tests" at bounding box center [75, 100] width 148 height 32
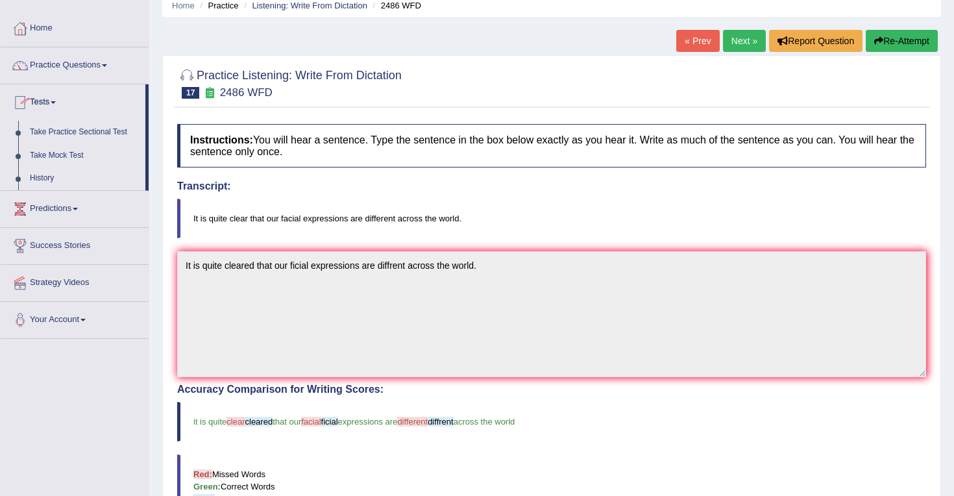
click at [47, 177] on link "History" at bounding box center [84, 178] width 121 height 23
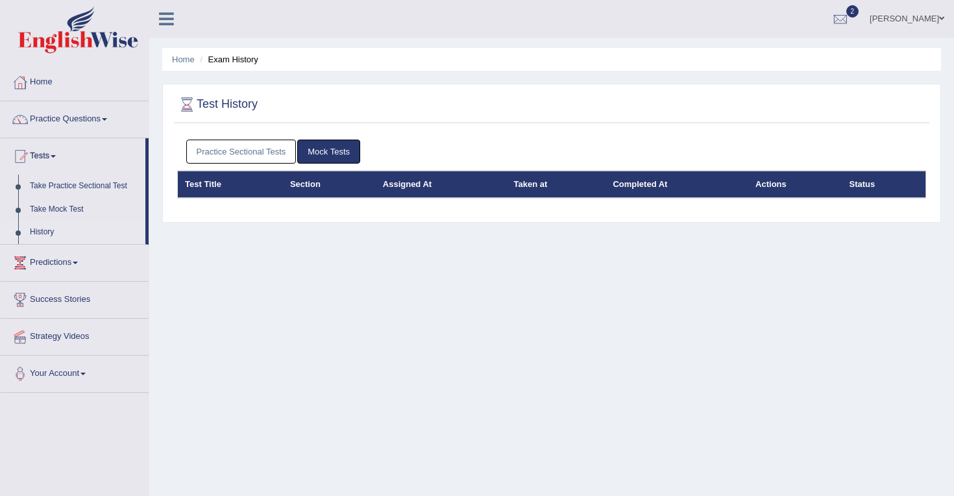
click at [245, 157] on link "Practice Sectional Tests" at bounding box center [241, 152] width 110 height 24
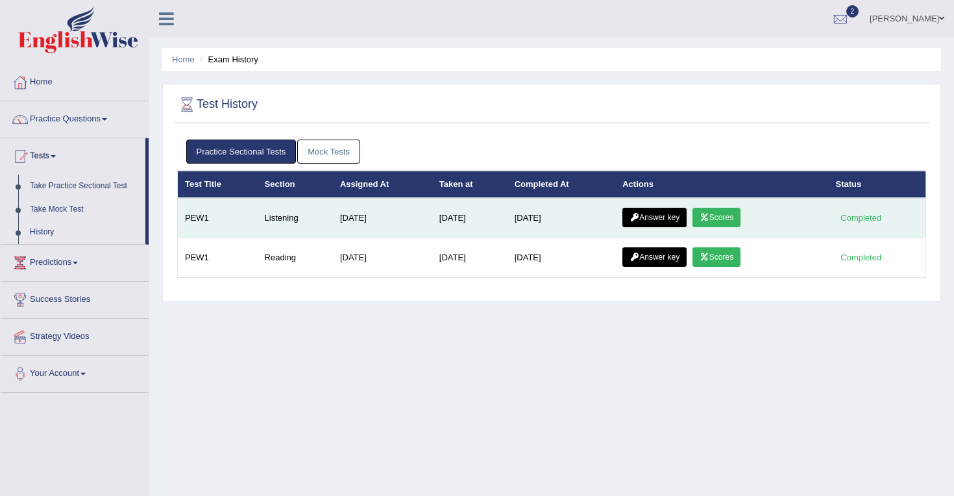
click at [700, 220] on link "Scores" at bounding box center [717, 217] width 48 height 19
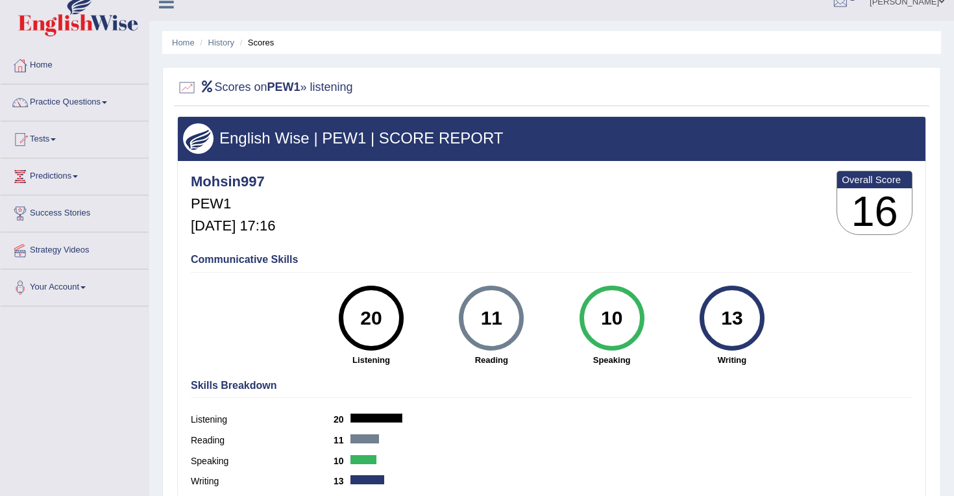
scroll to position [11, 0]
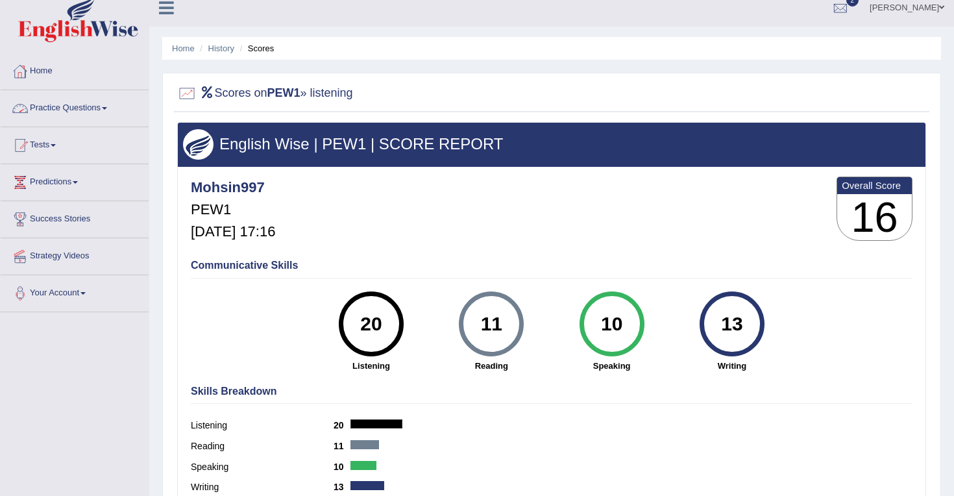
click at [104, 105] on link "Practice Questions" at bounding box center [75, 106] width 148 height 32
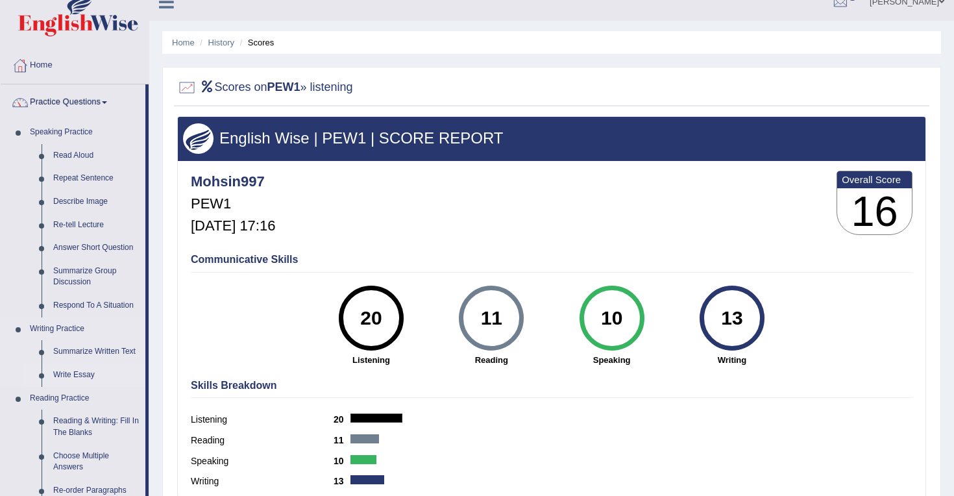
scroll to position [0, 0]
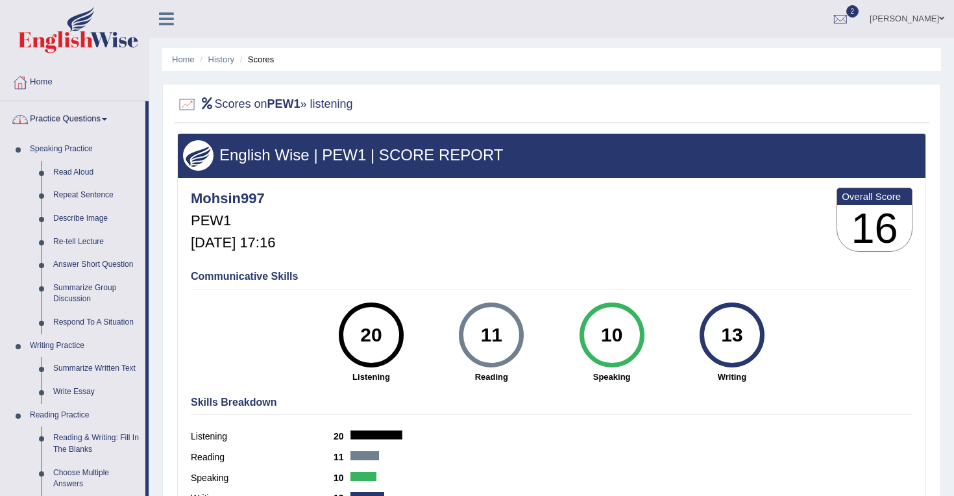
click at [105, 119] on link "Practice Questions" at bounding box center [73, 117] width 145 height 32
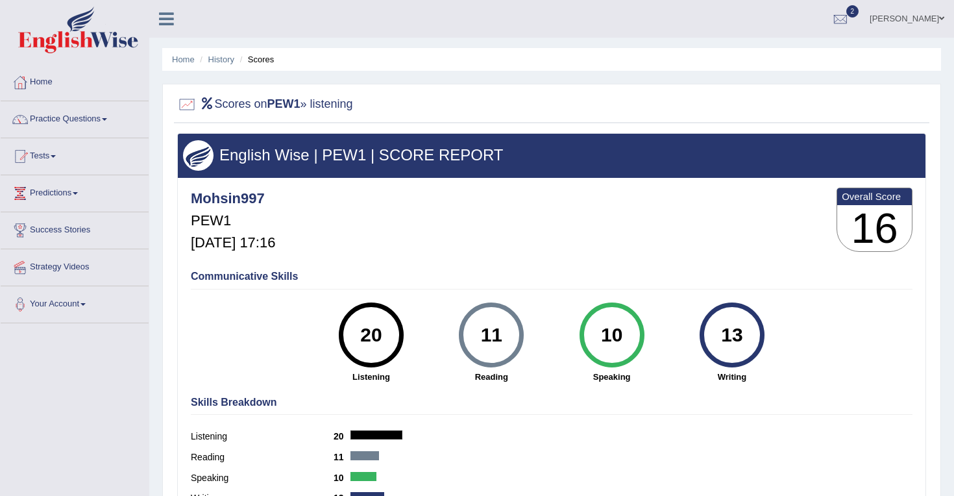
click at [56, 155] on span at bounding box center [53, 156] width 5 height 3
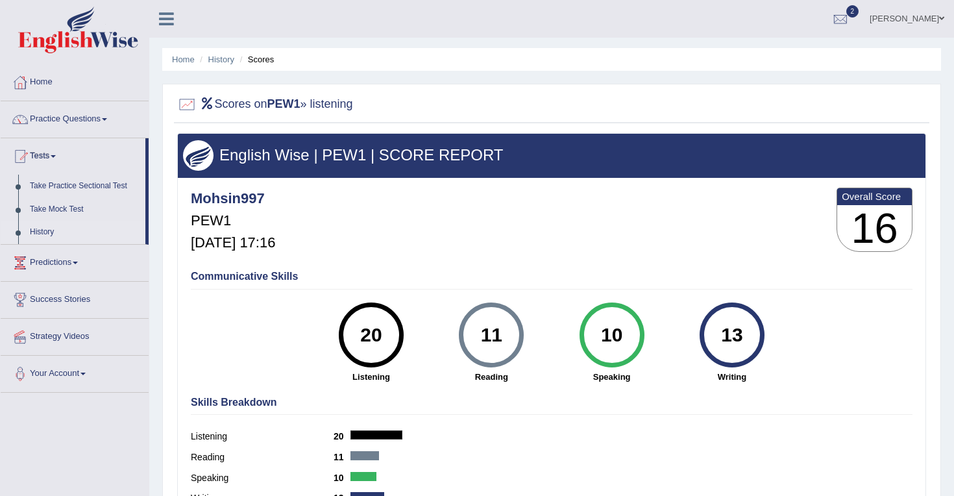
click at [47, 232] on link "History" at bounding box center [84, 232] width 121 height 23
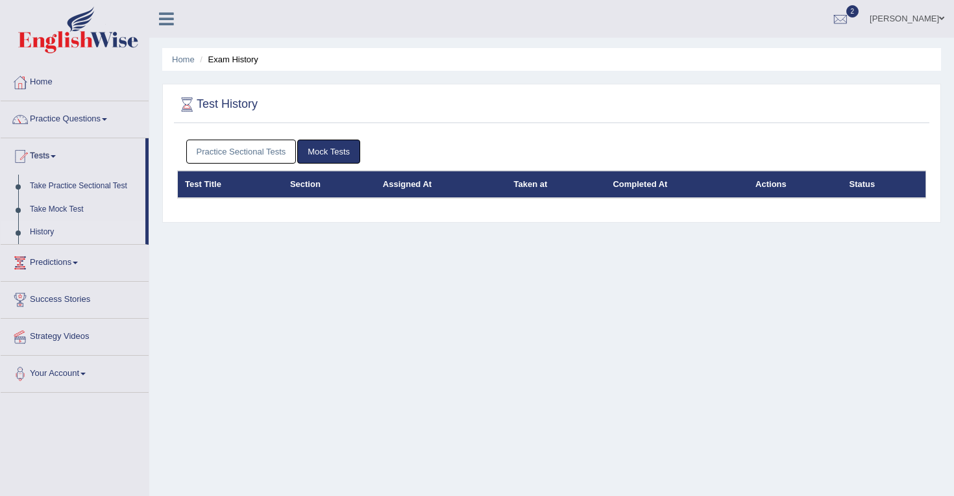
click at [270, 143] on link "Practice Sectional Tests" at bounding box center [241, 152] width 110 height 24
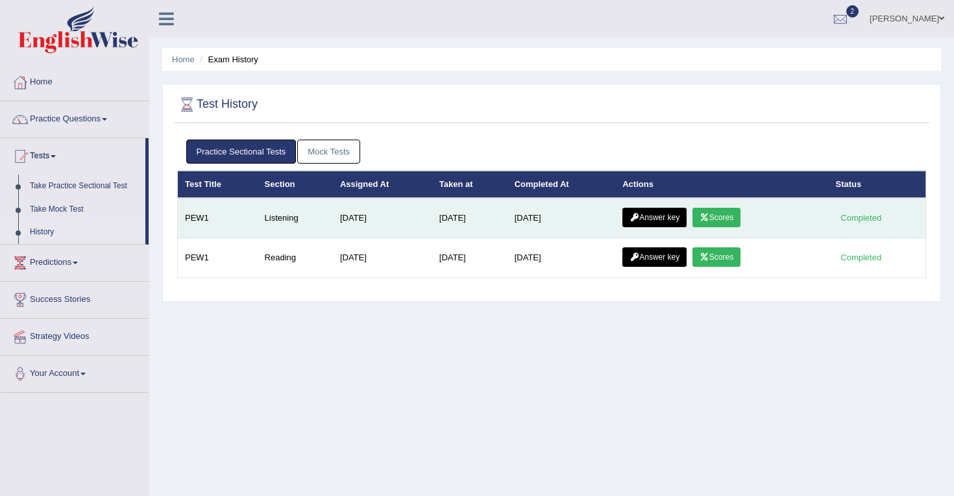
click at [654, 215] on link "Answer key" at bounding box center [655, 217] width 64 height 19
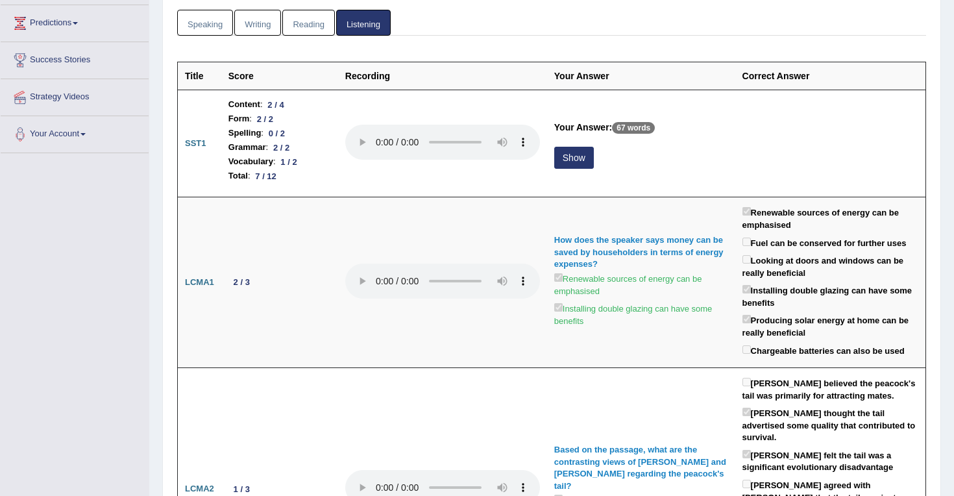
scroll to position [169, 0]
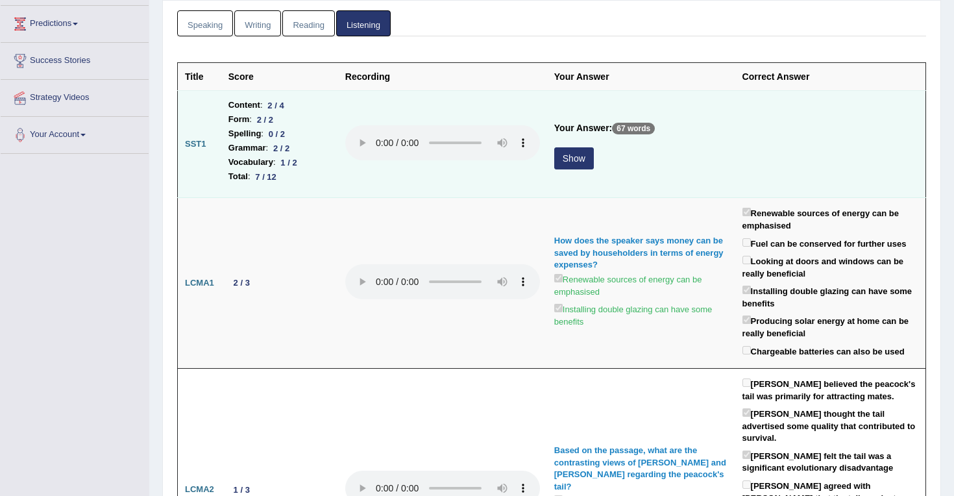
click at [586, 158] on button "Show" at bounding box center [574, 158] width 40 height 22
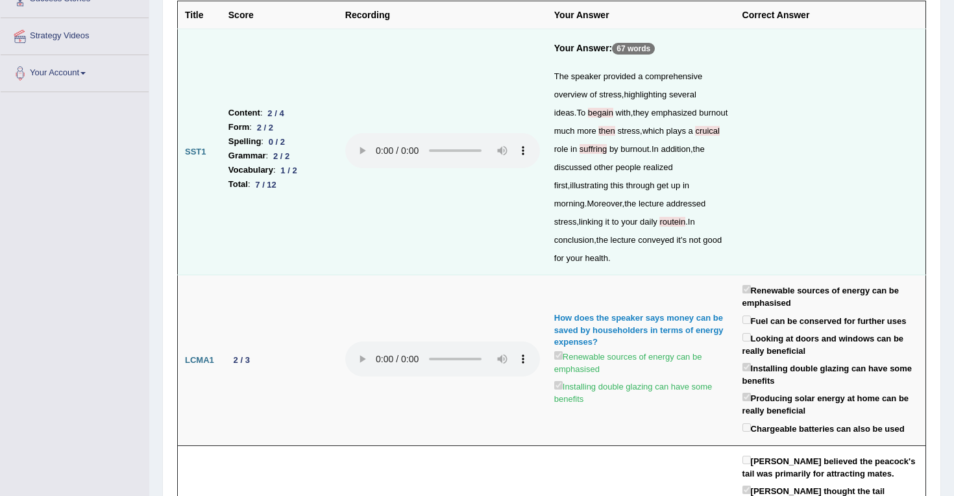
scroll to position [0, 0]
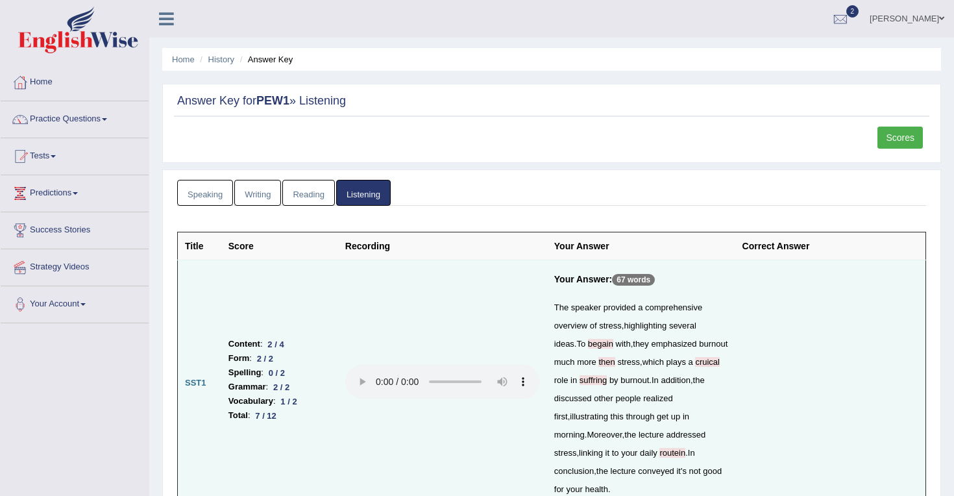
click at [236, 194] on link "Writing" at bounding box center [257, 193] width 47 height 27
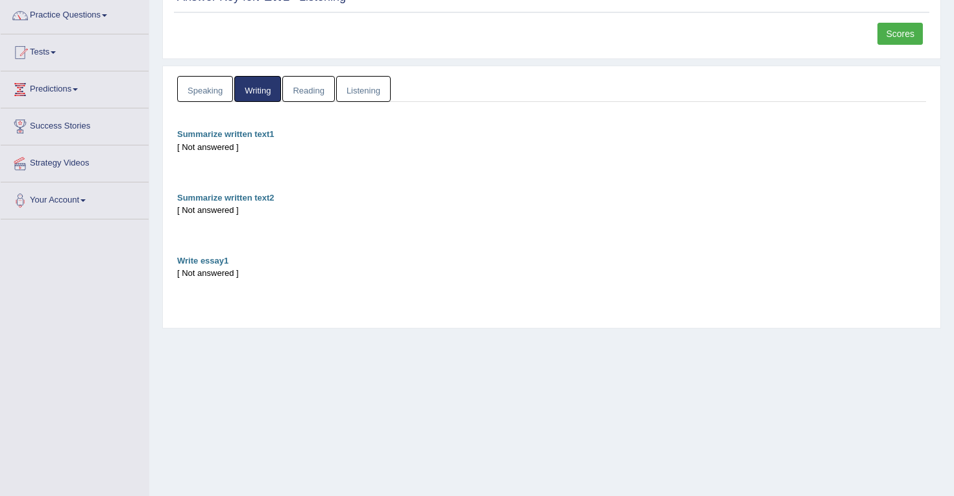
scroll to position [107, 0]
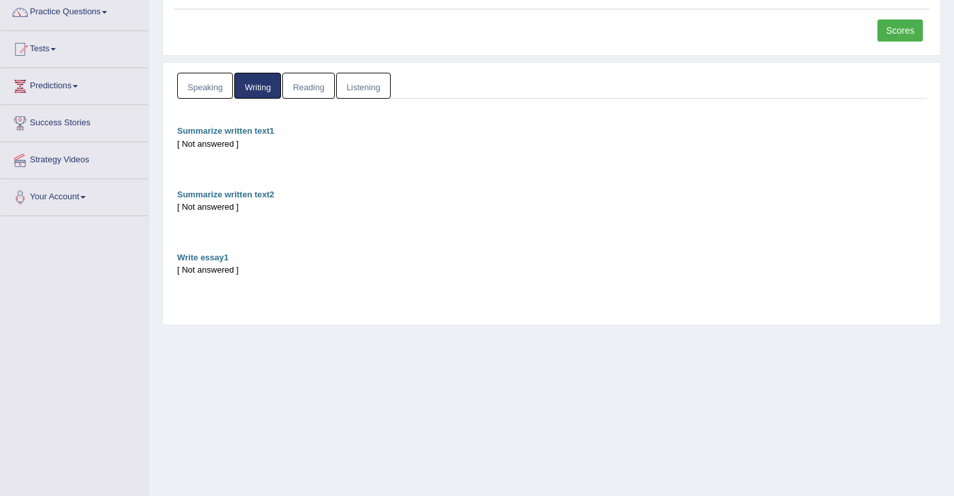
click at [294, 86] on link "Reading" at bounding box center [308, 86] width 52 height 27
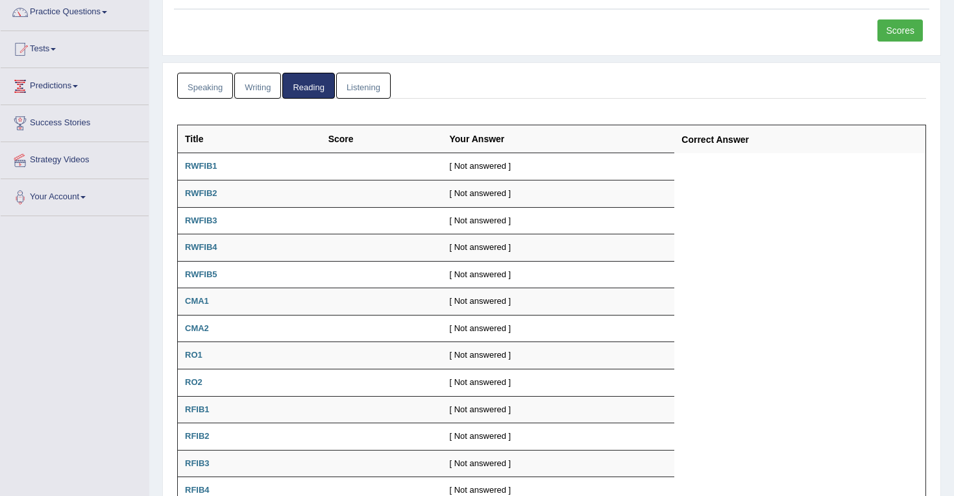
click at [200, 86] on link "Speaking" at bounding box center [205, 86] width 56 height 27
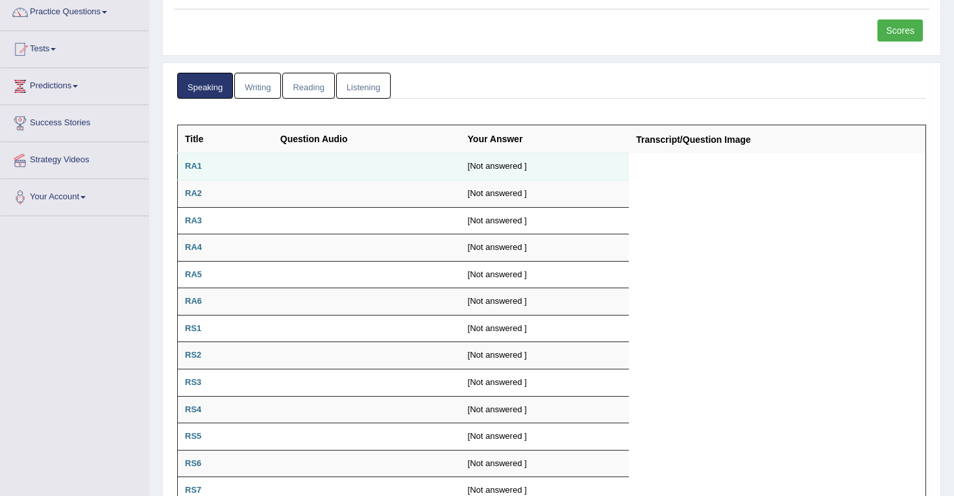
scroll to position [0, 0]
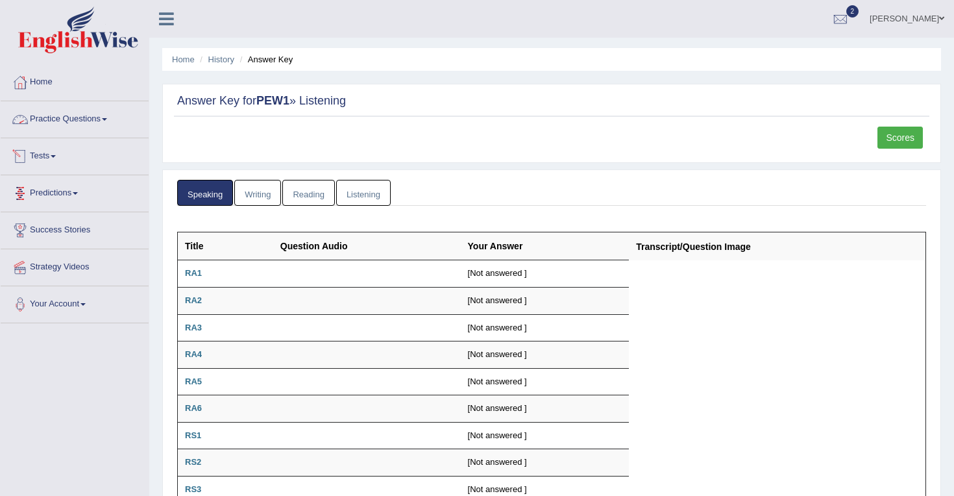
click at [55, 153] on link "Tests" at bounding box center [75, 154] width 148 height 32
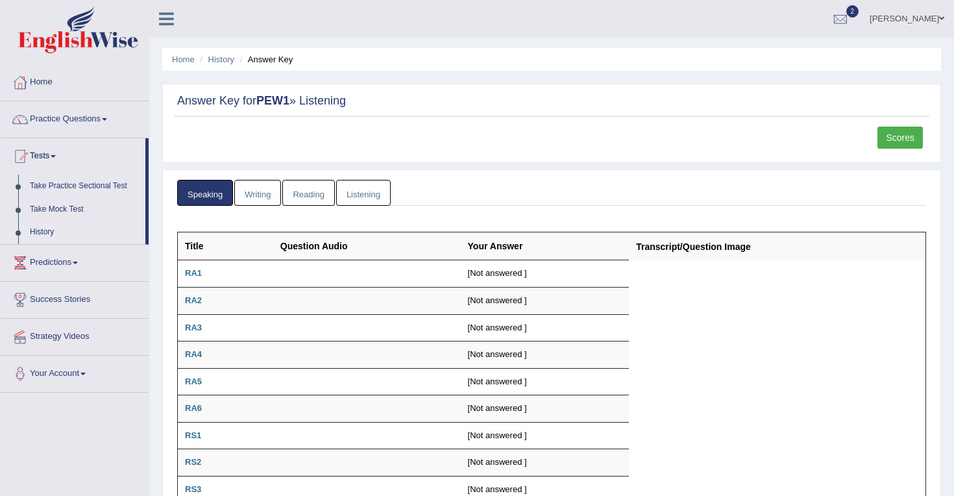
click at [43, 227] on link "History" at bounding box center [84, 232] width 121 height 23
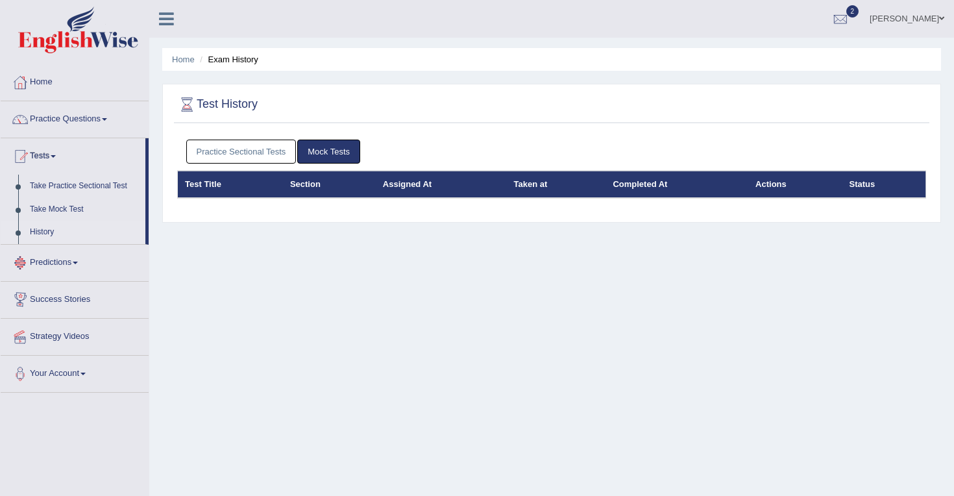
click at [230, 145] on link "Practice Sectional Tests" at bounding box center [241, 152] width 110 height 24
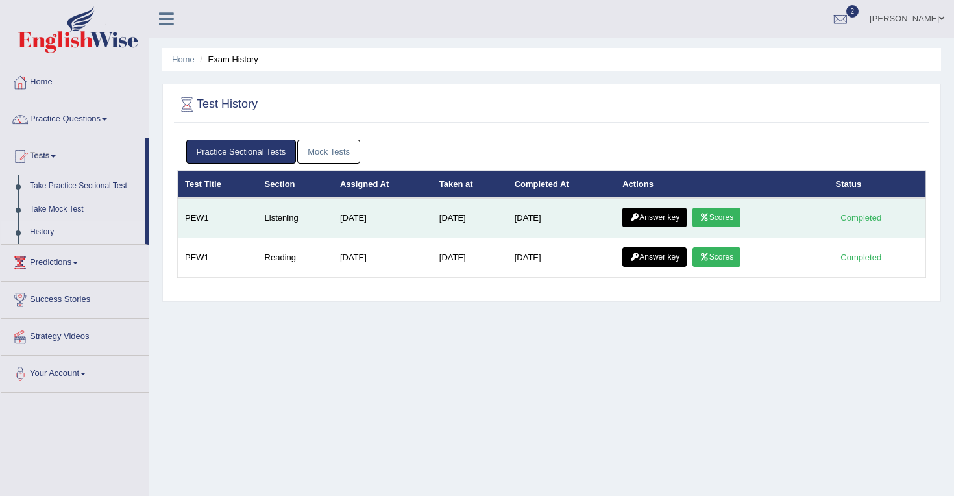
click at [729, 214] on link "Scores" at bounding box center [717, 217] width 48 height 19
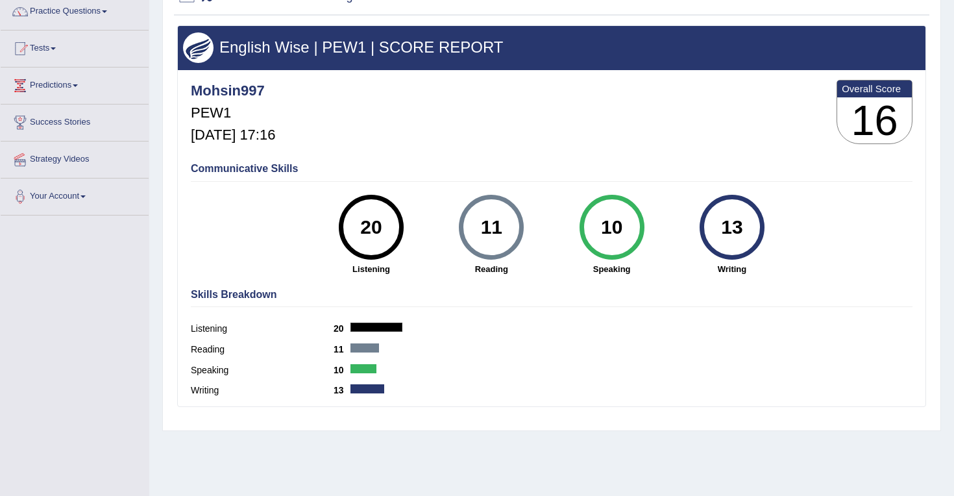
scroll to position [104, 0]
